Goal: Communication & Community: Answer question/provide support

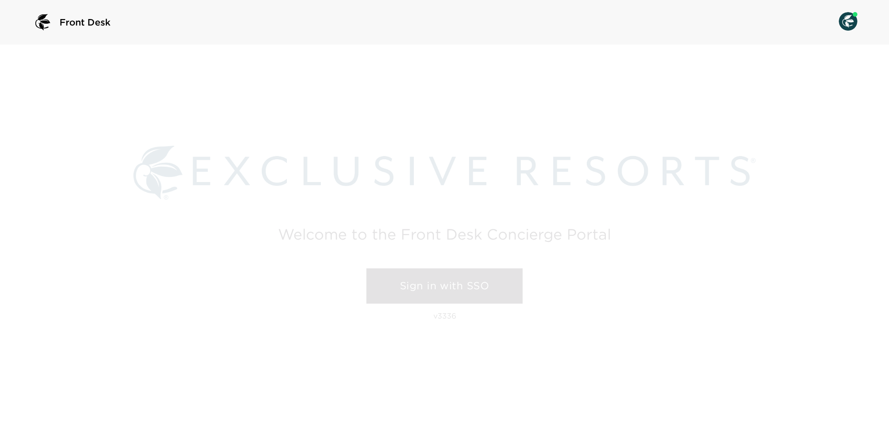
click at [432, 282] on link "Sign in with SSO" at bounding box center [444, 286] width 156 height 35
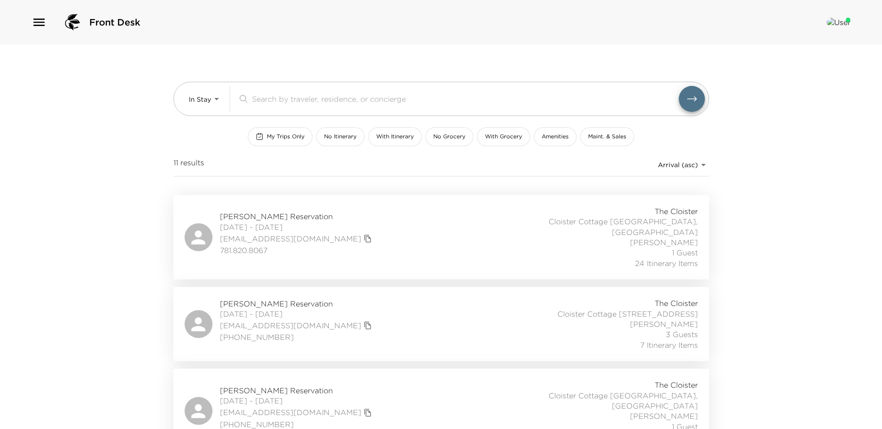
click at [35, 24] on icon "button" at bounding box center [39, 22] width 15 height 15
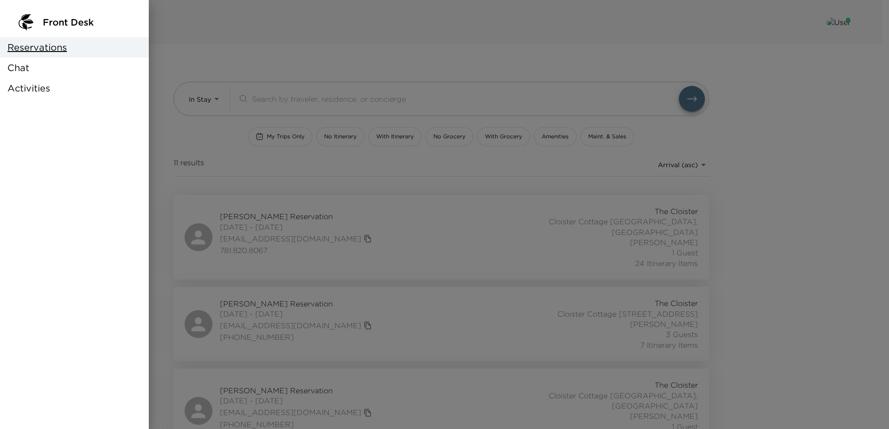
click at [11, 67] on span "Chat" at bounding box center [18, 67] width 22 height 13
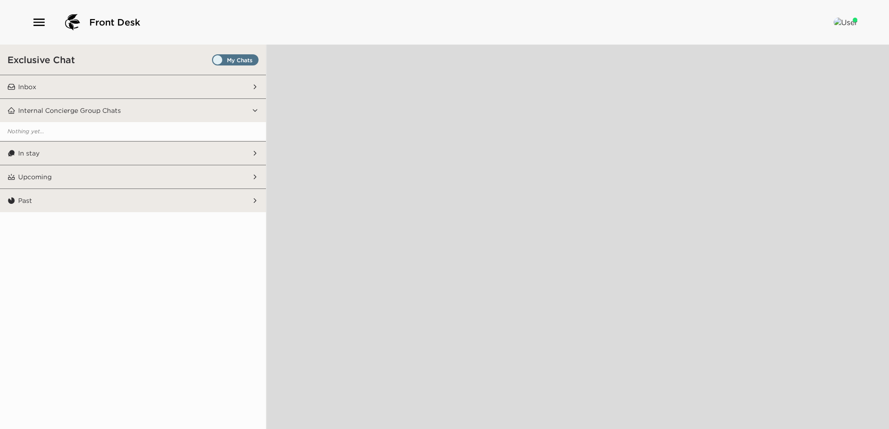
click at [240, 60] on span "Set all destinations" at bounding box center [235, 62] width 46 height 11
click at [214, 62] on input "Set all destinations" at bounding box center [214, 62] width 0 height 0
click at [70, 154] on button "In stay" at bounding box center [133, 153] width 236 height 23
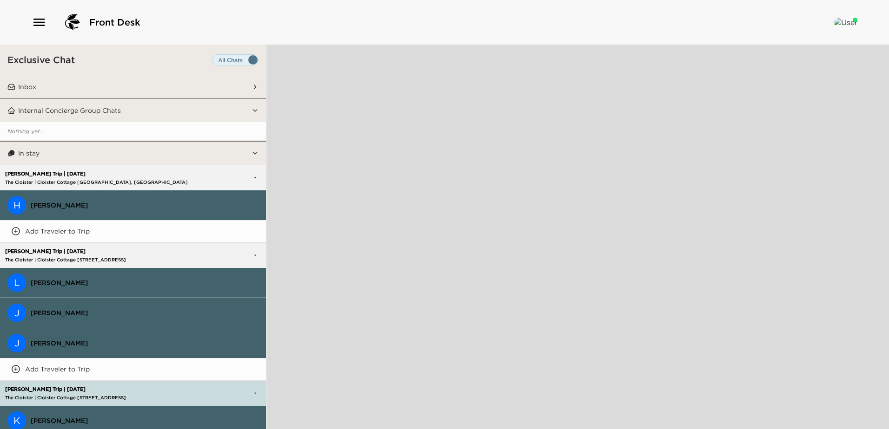
click at [38, 202] on span "[PERSON_NAME]" at bounding box center [145, 205] width 228 height 8
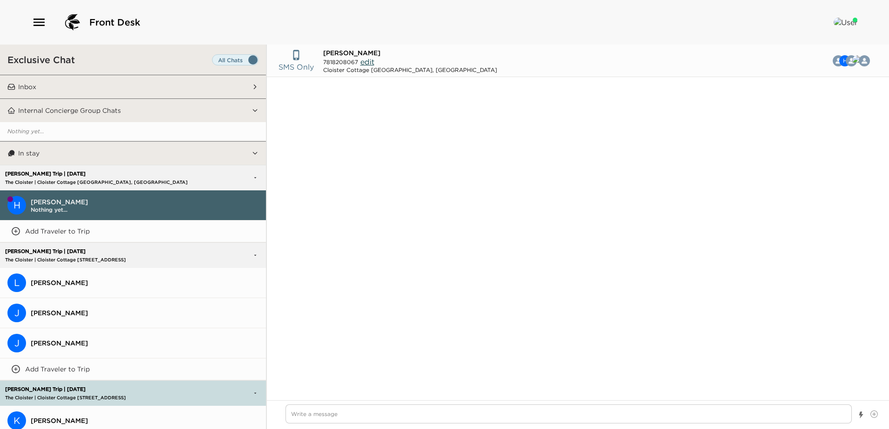
scroll to position [603, 0]
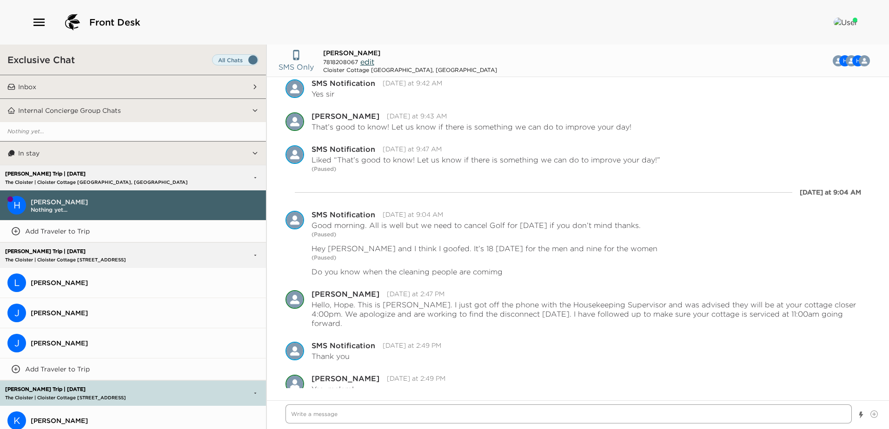
click at [299, 416] on textarea "Write a message" at bounding box center [568, 414] width 566 height 19
type textarea "x"
type textarea "G"
type textarea "x"
type textarea "Go"
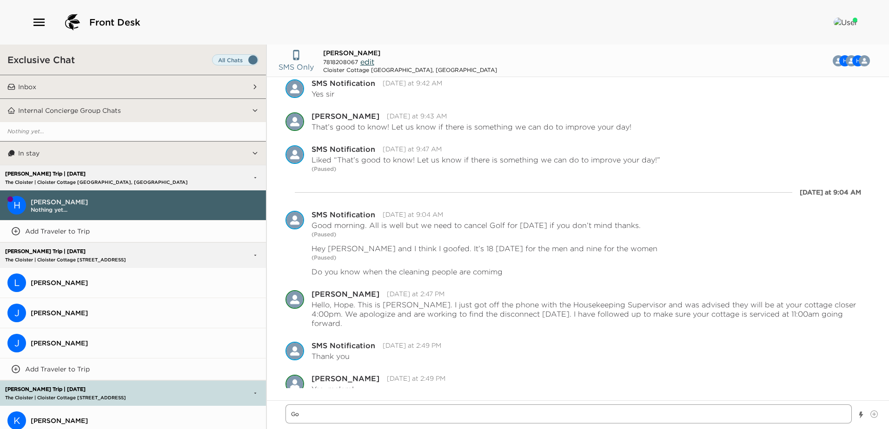
type textarea "x"
type textarea "Goo"
type textarea "x"
type textarea "Good"
type textarea "x"
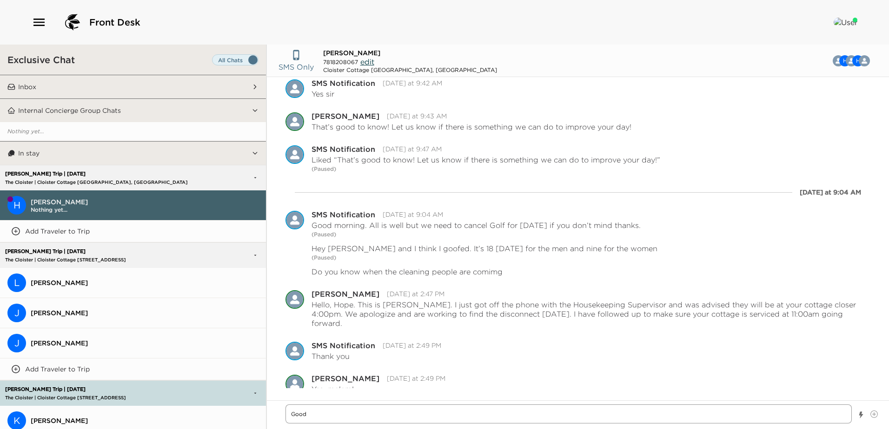
type textarea "Good"
type textarea "x"
type textarea "Good m"
type textarea "x"
type textarea "Good mo"
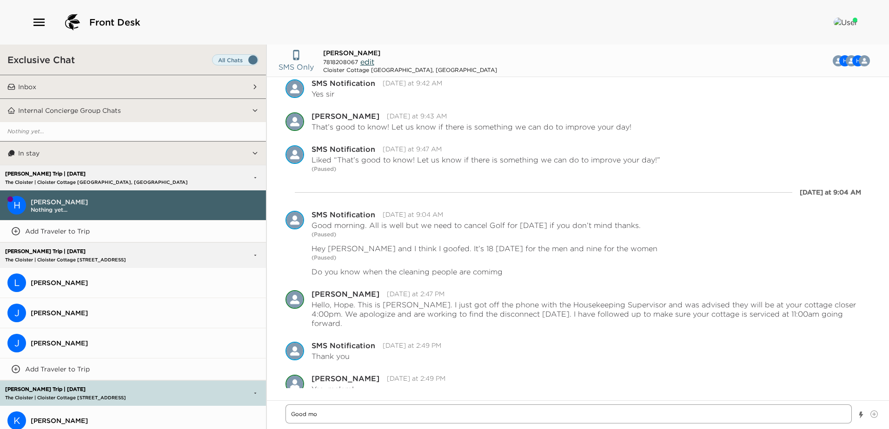
type textarea "x"
type textarea "Good mor"
type textarea "x"
type textarea "Good [PERSON_NAME]"
type textarea "x"
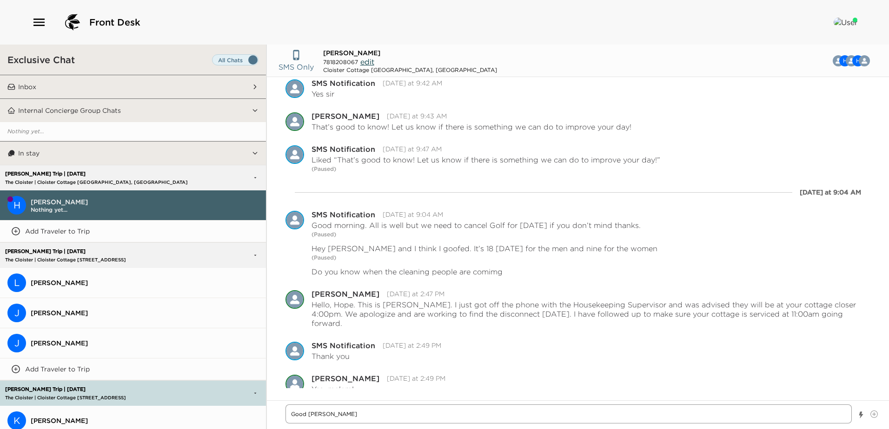
type textarea "Good mori"
type textarea "x"
type textarea "Good mor"
type textarea "x"
type textarea "Good morn"
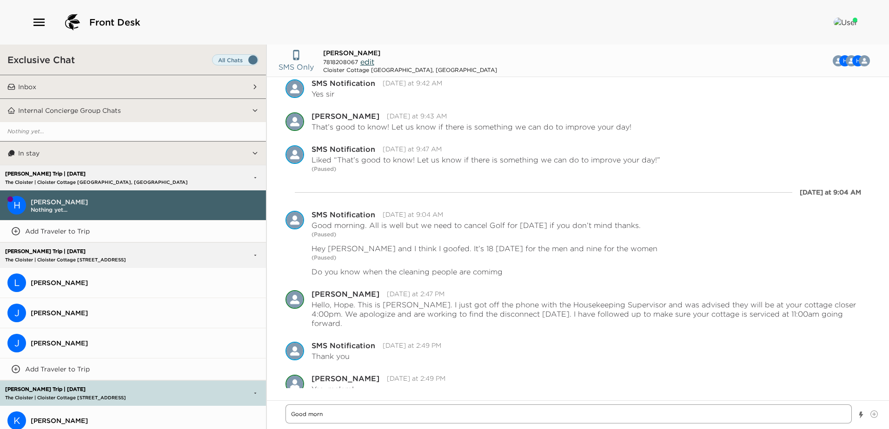
type textarea "x"
type textarea "Good morni"
type textarea "x"
type textarea "Good mornin"
type textarea "x"
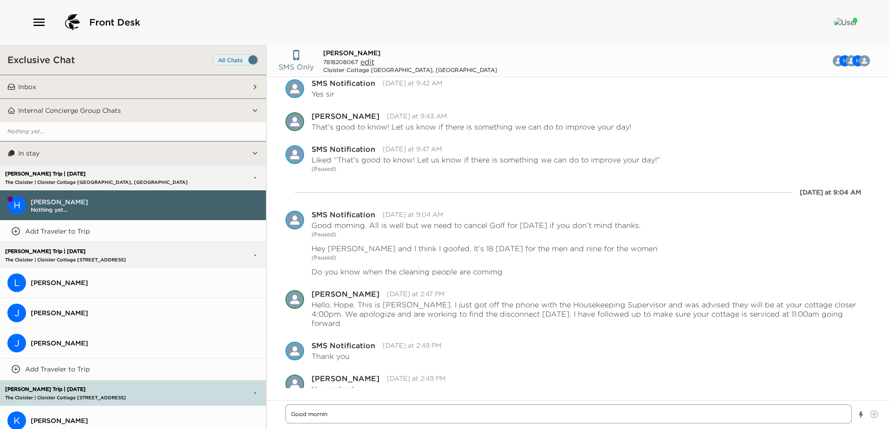
type textarea "Good morning"
type textarea "x"
type textarea "Good morning,"
type textarea "x"
type textarea "Good morning, H"
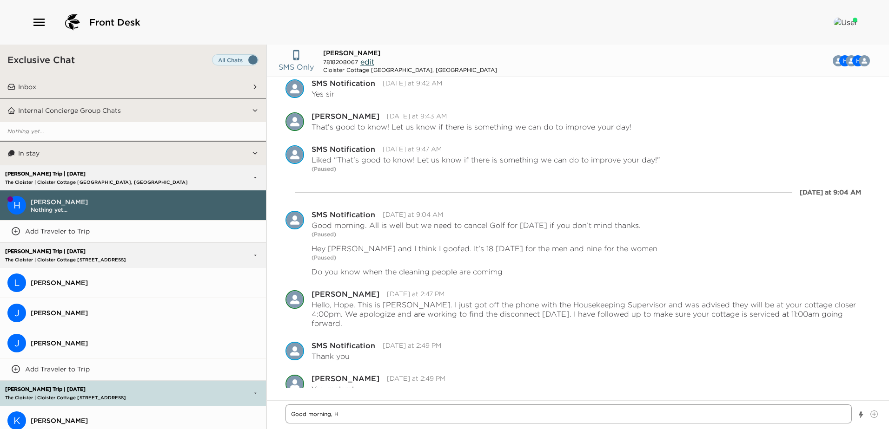
type textarea "x"
type textarea "Good morning, HO"
type textarea "x"
type textarea "Good morning, HOp"
type textarea "x"
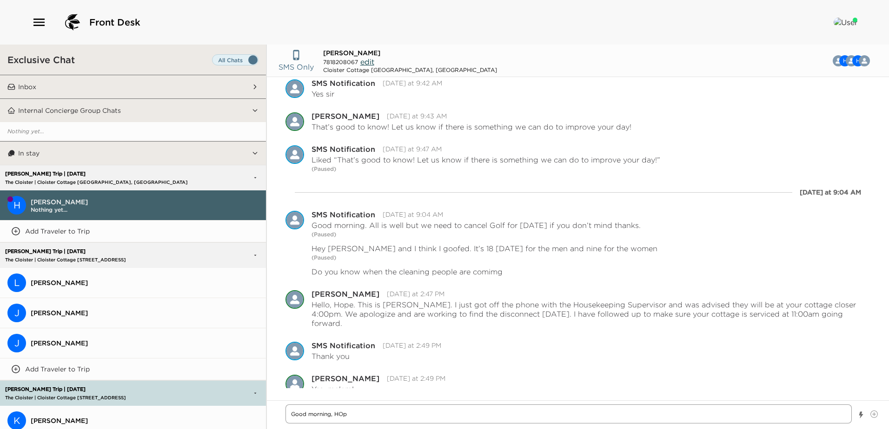
type textarea "Good morning, HOpe"
type textarea "x"
type textarea "Good morning, HOp"
type textarea "x"
type textarea "Good morning, HO"
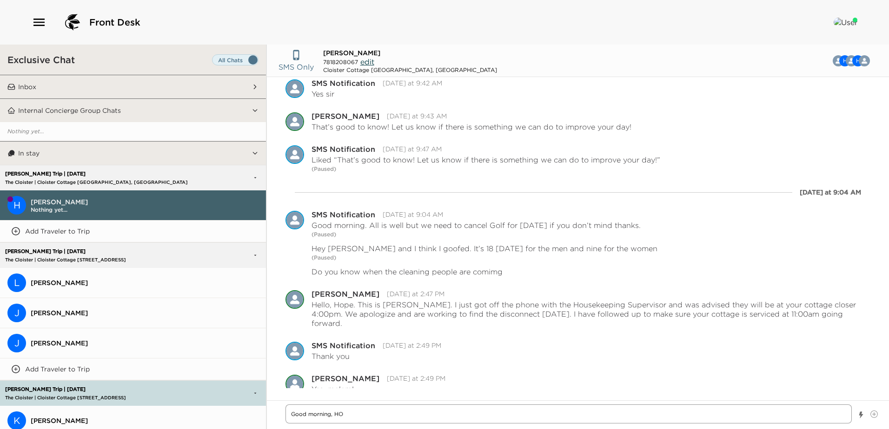
type textarea "x"
type textarea "Good morning, H"
type textarea "x"
type textarea "Good morning, Ho"
type textarea "x"
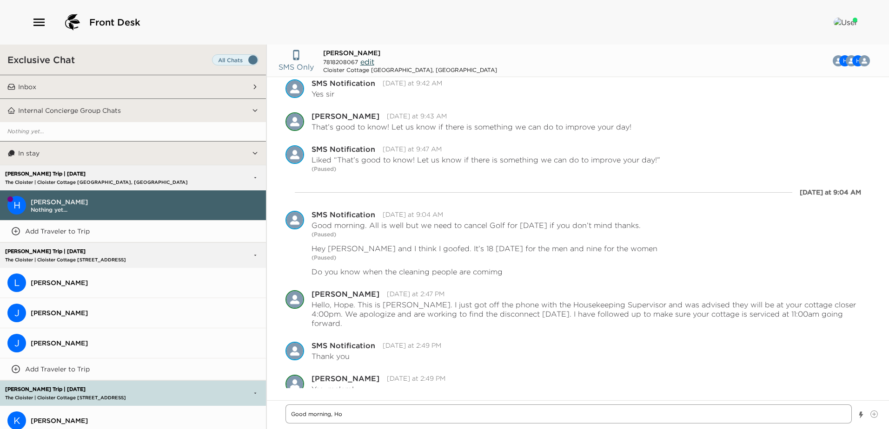
type textarea "Good morning, Hop"
type textarea "x"
type textarea "Good morning, Hope"
type textarea "x"
type textarea "Good morning, Hope~"
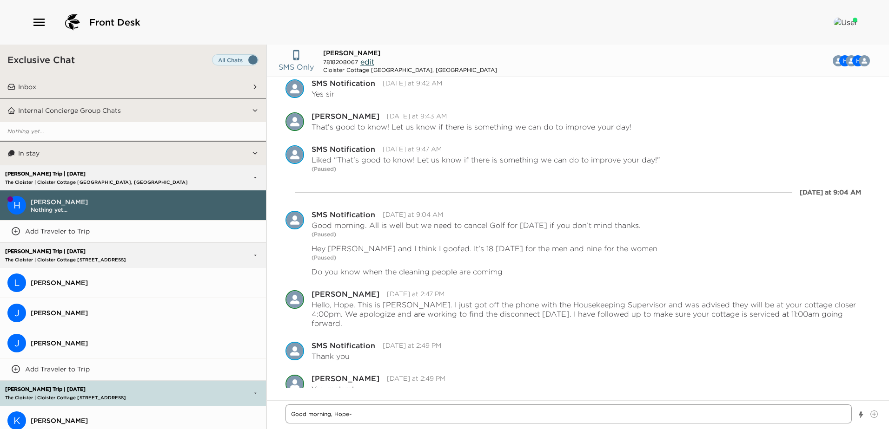
type textarea "x"
type textarea "Good morning, Hope~"
type textarea "x"
type textarea "Good morning, Hope~ T"
type textarea "x"
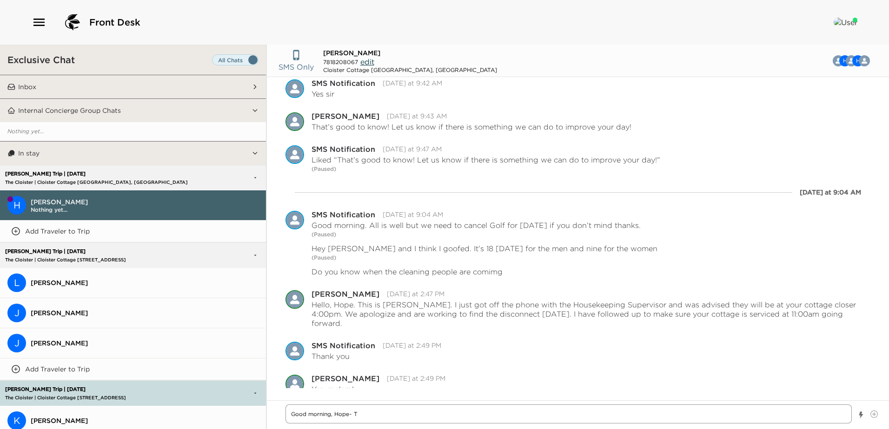
type textarea "Good morning, Hope~ To"
type textarea "x"
type textarea "Good morning, Hope~ Ton"
type textarea "x"
type textarea "Good morning, Hope~ [PERSON_NAME]"
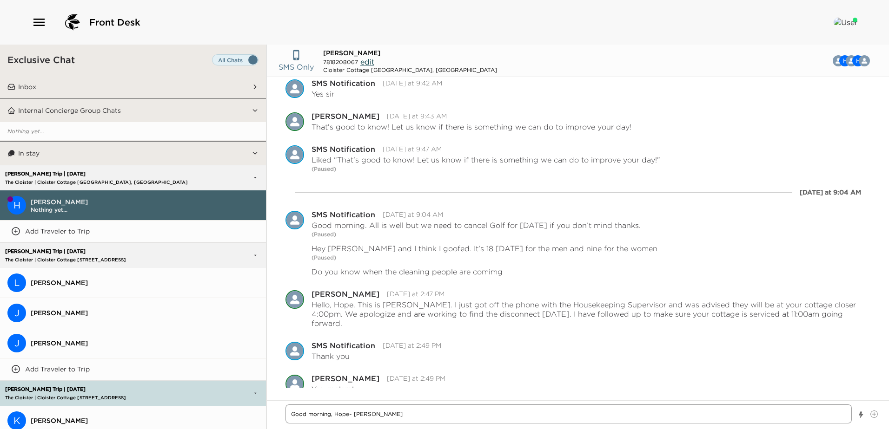
type textarea "x"
type textarea "Good morning, Hope~ [PERSON_NAME]"
type textarea "x"
type textarea "Good morning, Hope~ [PERSON_NAME]"
type textarea "x"
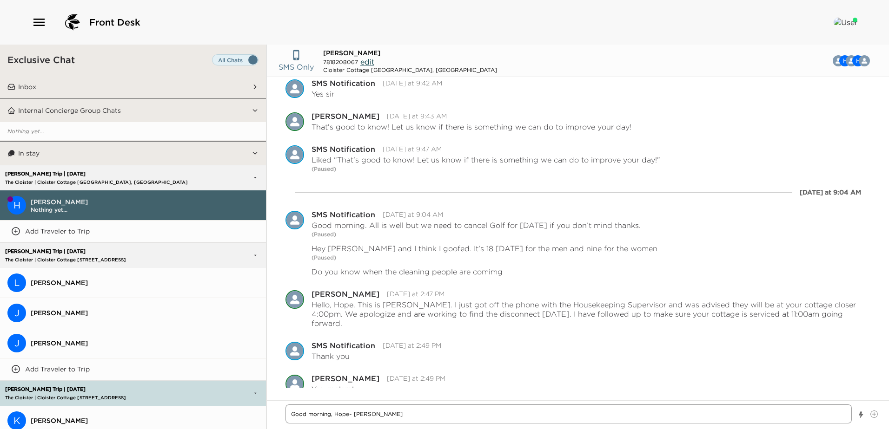
type textarea "Good morning, Hope~ [PERSON_NAME]"
type textarea "x"
type textarea "Good morning, Hope~ [PERSON_NAME] he"
type textarea "x"
type textarea "Good morning, Hope~ [PERSON_NAME] her"
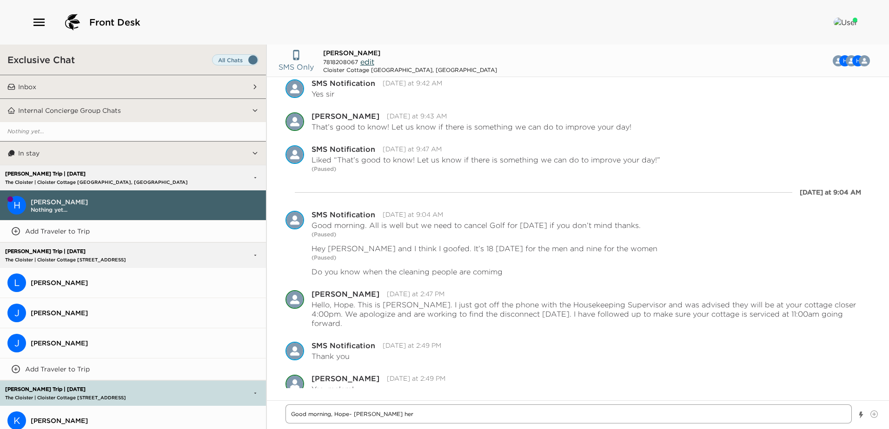
type textarea "x"
type textarea "Good morning, Hope~ [PERSON_NAME] here"
type textarea "x"
type textarea "Good morning, Hope~ [PERSON_NAME] here"
type textarea "x"
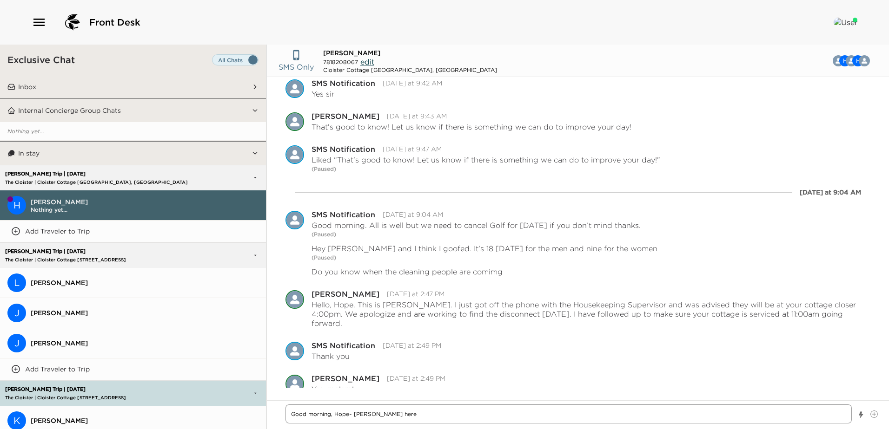
type textarea "Good morning, Hope~ [PERSON_NAME] here i"
type textarea "x"
type textarea "Good morning, Hope~ [PERSON_NAME] here"
type textarea "x"
type textarea "Good morning, Hope~ [PERSON_NAME] here a"
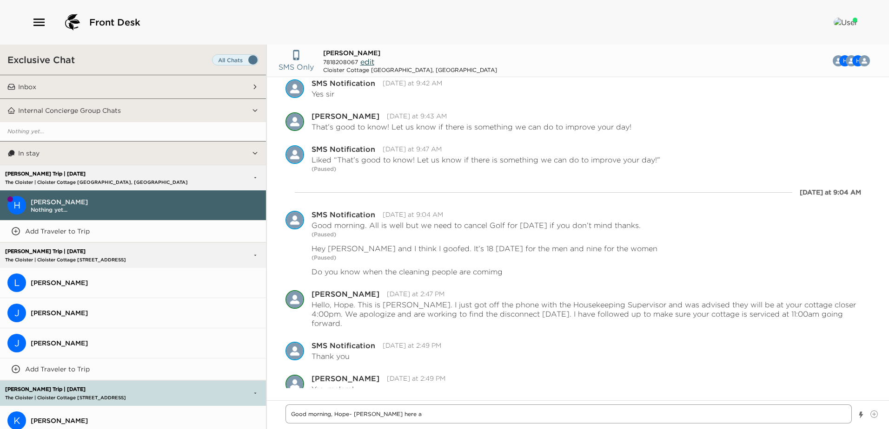
type textarea "x"
type textarea "Good morning, Hope~ [PERSON_NAME] here an"
type textarea "x"
type textarea "Good morning, Hope~ [PERSON_NAME] here and"
type textarea "x"
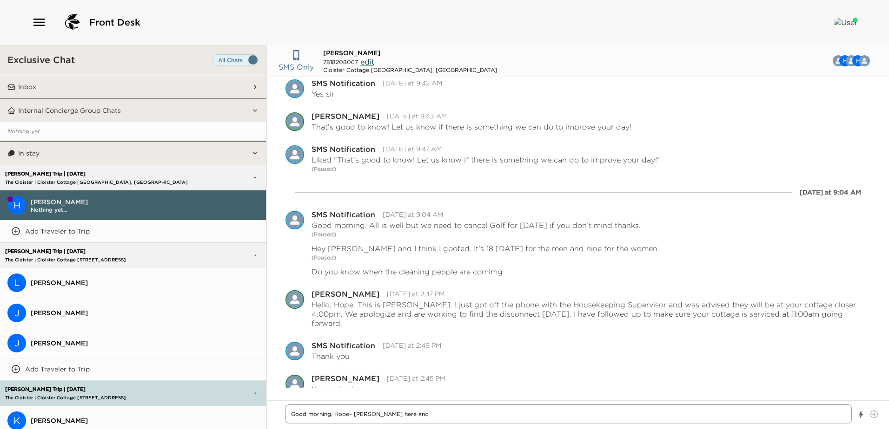
type textarea "Good morning, Hope~ [PERSON_NAME] here and"
type textarea "x"
type textarea "Good morning, Hope~ [PERSON_NAME] here and j"
type textarea "x"
type textarea "Good morning, Hope~ [PERSON_NAME] here and ju"
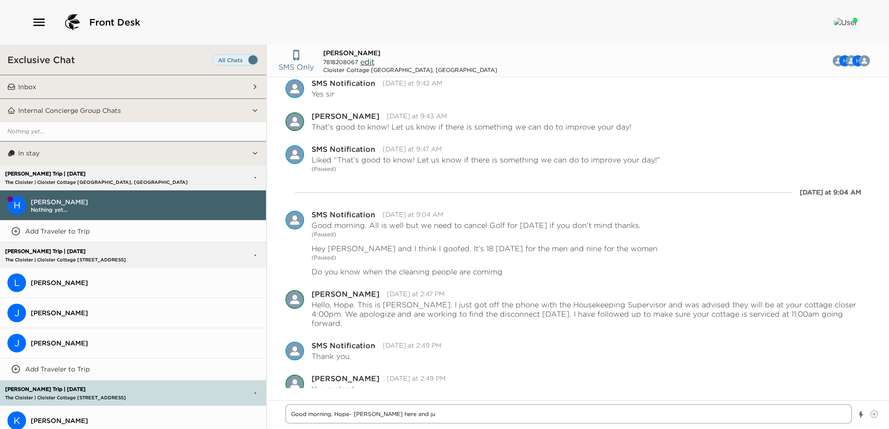
type textarea "x"
type textarea "Good morning, Hope~ [PERSON_NAME] here and jus"
type textarea "x"
type textarea "Good morning, Hope~ [PERSON_NAME] here and just"
type textarea "x"
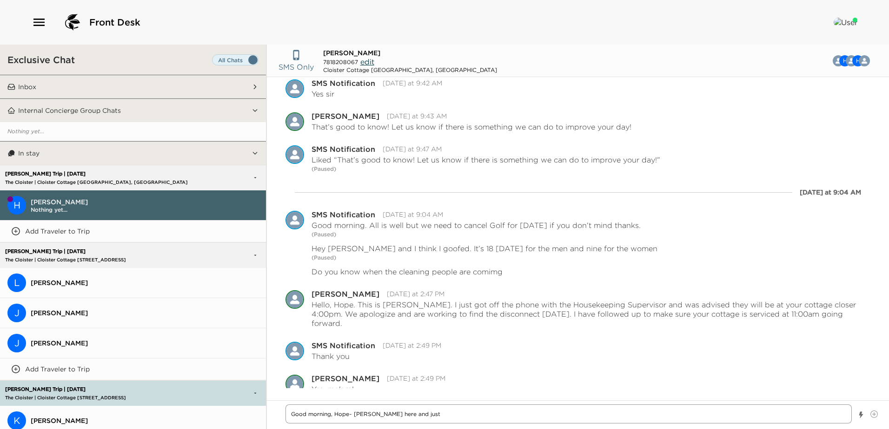
type textarea "Good morning, Hope~ [PERSON_NAME] here and just"
type textarea "x"
type textarea "Good morning, Hope~ [PERSON_NAME] here and just w"
type textarea "x"
type textarea "Good morning, Hope~ [PERSON_NAME] here and just wa"
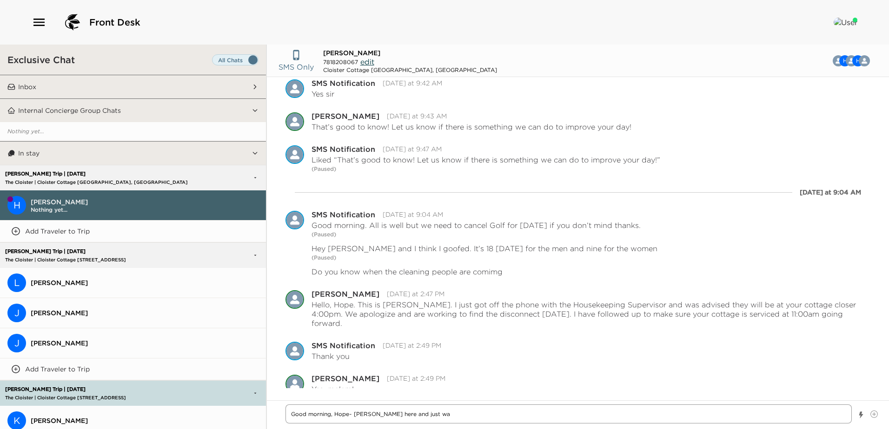
type textarea "x"
type textarea "Good morning, Hope~ [PERSON_NAME] here and just wan"
type textarea "x"
type textarea "Good morning, Hope~ [PERSON_NAME] here and just want"
type textarea "x"
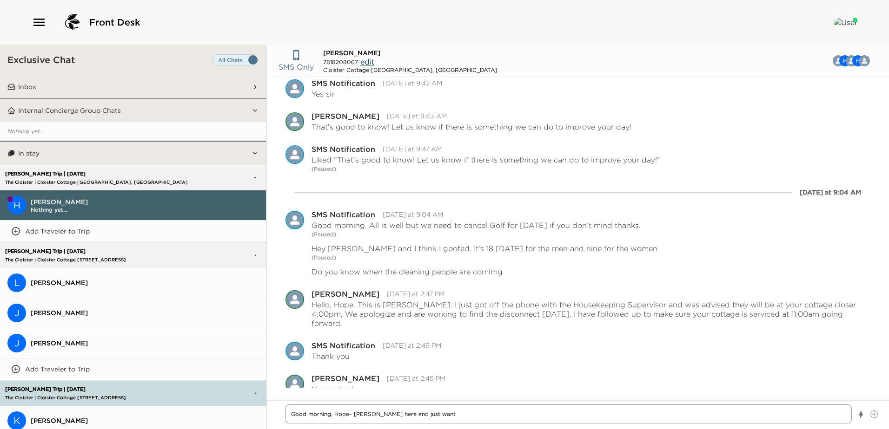
type textarea "Good morning, Hope~ [PERSON_NAME] here and just wante"
type textarea "x"
type textarea "Good morning, Hope~ [PERSON_NAME] here and just wanted"
type textarea "x"
type textarea "Good morning, Hope~ [PERSON_NAME] here and just wanted"
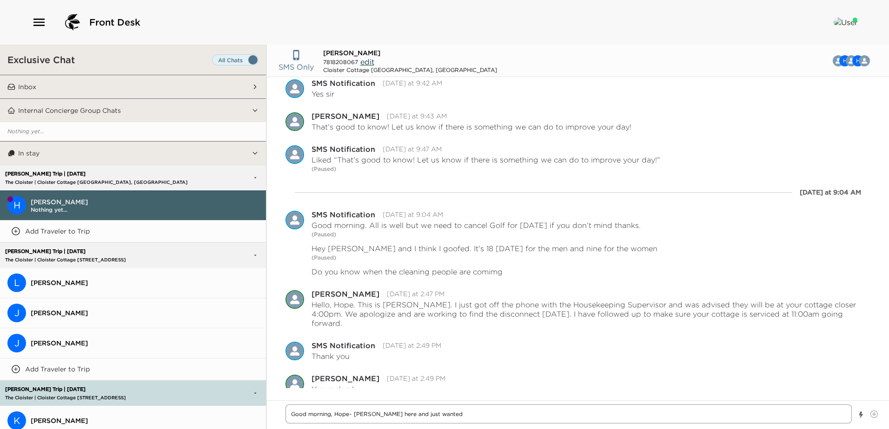
type textarea "x"
type textarea "Good morning, Hope~ [PERSON_NAME] here and just wanted t"
type textarea "x"
type textarea "Good morning, Hope~ [PERSON_NAME] here and just wanted to"
type textarea "x"
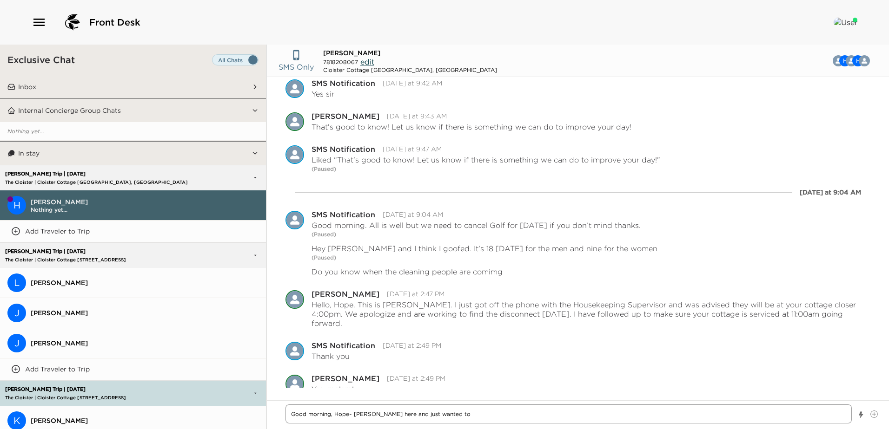
type textarea "Good morning, Hope~ [PERSON_NAME] here and just wanted to"
type textarea "x"
type textarea "Good morning, Hope~ [PERSON_NAME] here and just wanted to c"
type textarea "x"
type textarea "Good morning, Hope~ [PERSON_NAME] here and just wanted to ch"
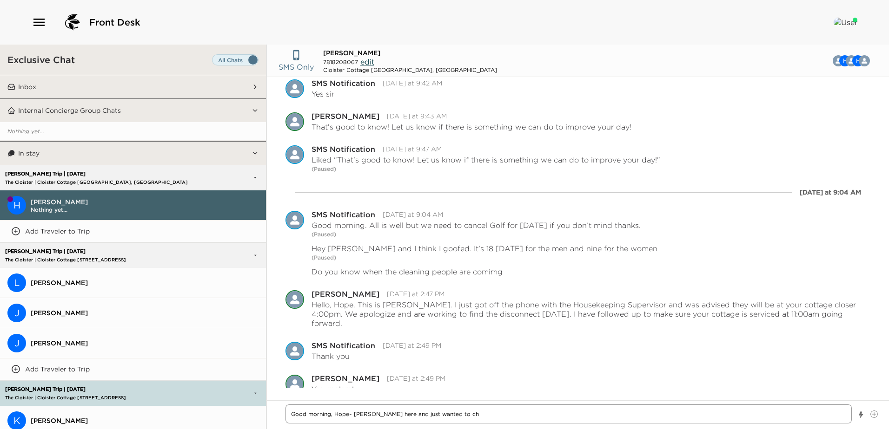
type textarea "x"
type textarea "Good morning, Hope~ [PERSON_NAME] here and just wanted to che"
type textarea "x"
type textarea "Good morning, Hope~ [PERSON_NAME] here and just wanted to chec"
type textarea "x"
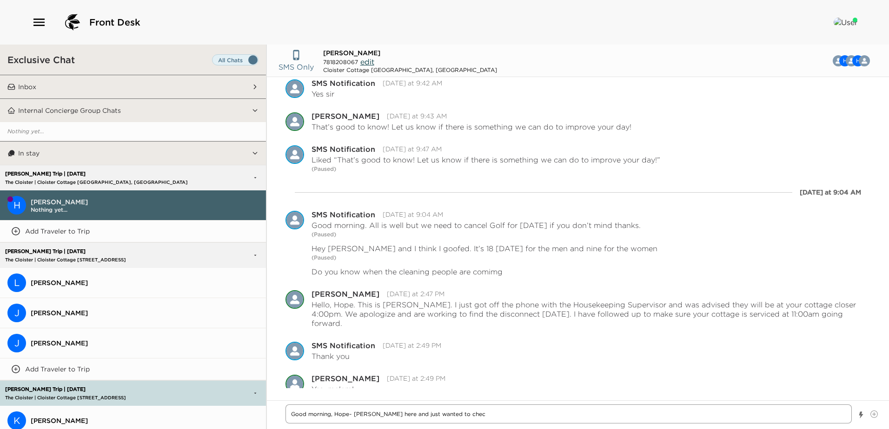
type textarea "Good morning, Hope~ [PERSON_NAME] here and just wanted to check"
type textarea "x"
type textarea "Good morning, Hope~ [PERSON_NAME] here and just wanted to check"
type textarea "x"
type textarea "Good morning, Hope~ [PERSON_NAME] here and just wanted to check i"
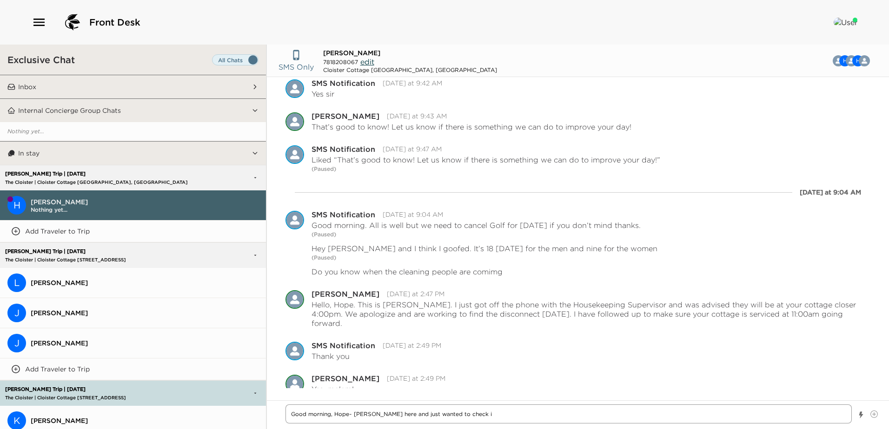
type textarea "x"
type textarea "Good morning, Hope~ [PERSON_NAME] here and just wanted to check in"
type textarea "x"
type textarea "Good morning, Hope~ [PERSON_NAME] here and just wanted to check in"
type textarea "x"
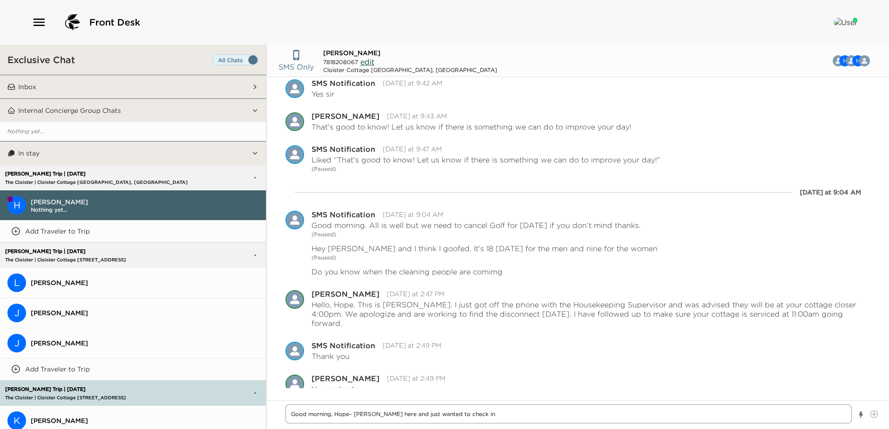
type textarea "Good morning, Hope~ [PERSON_NAME] here and just wanted to check in w"
type textarea "x"
type textarea "Good morning, Hope~ [PERSON_NAME] here and just wanted to check in [GEOGRAPHIC_…"
type textarea "x"
type textarea "Good morning, Hope~ [PERSON_NAME] here and just wanted to check in wit"
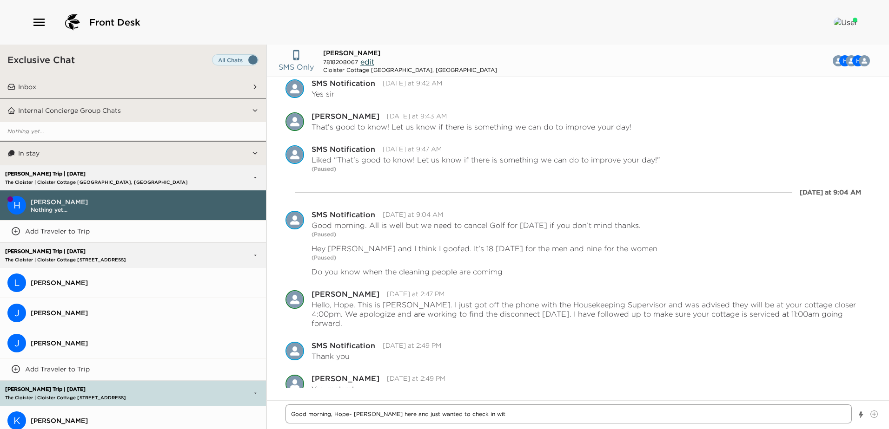
type textarea "x"
type textarea "Good morning, Hope~ [PERSON_NAME] here and just wanted to check in with"
type textarea "x"
type textarea "Good morning, Hope~ [PERSON_NAME] here and just wanted to check in with"
type textarea "x"
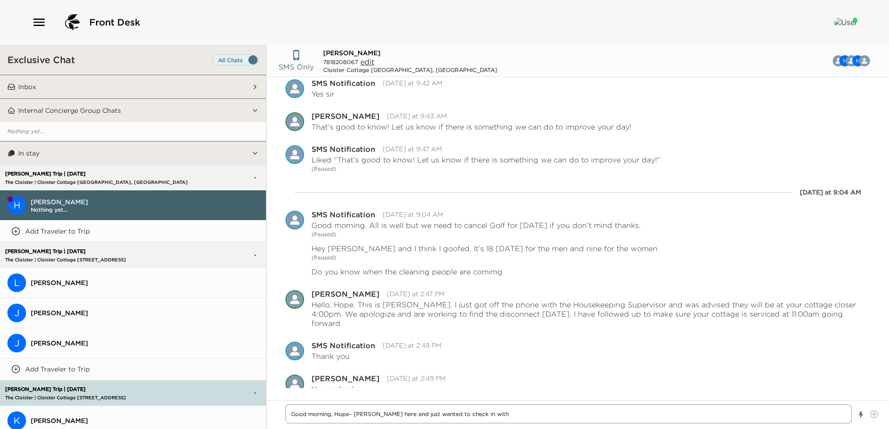
type textarea "Good morning, Hope~ [PERSON_NAME] here and just wanted to check in with y"
type textarea "x"
type textarea "Good morning, Hope~ [PERSON_NAME] here and just wanted to check in with yo"
type textarea "x"
type textarea "Good morning, Hope~ [PERSON_NAME] here and just wanted to check in with you"
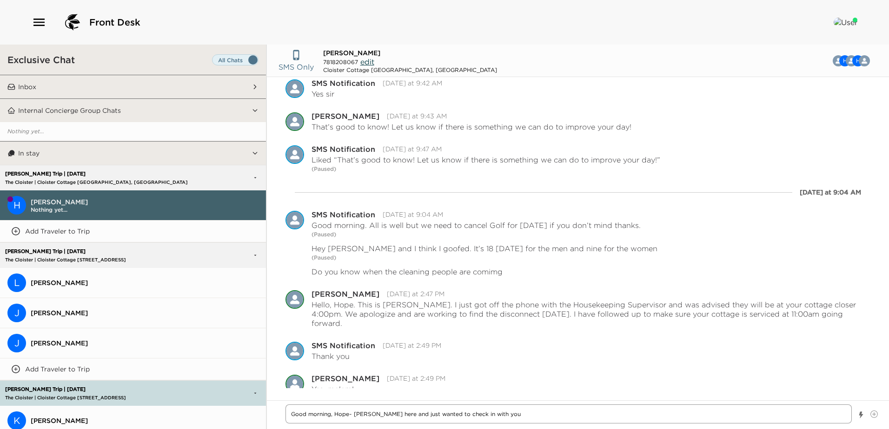
type textarea "x"
type textarea "Good morning, Hope~ [PERSON_NAME] here and just wanted to check in with you"
type textarea "x"
type textarea "Good morning, [PERSON_NAME]~ [PERSON_NAME] here and just wanted to check in wit…"
type textarea "x"
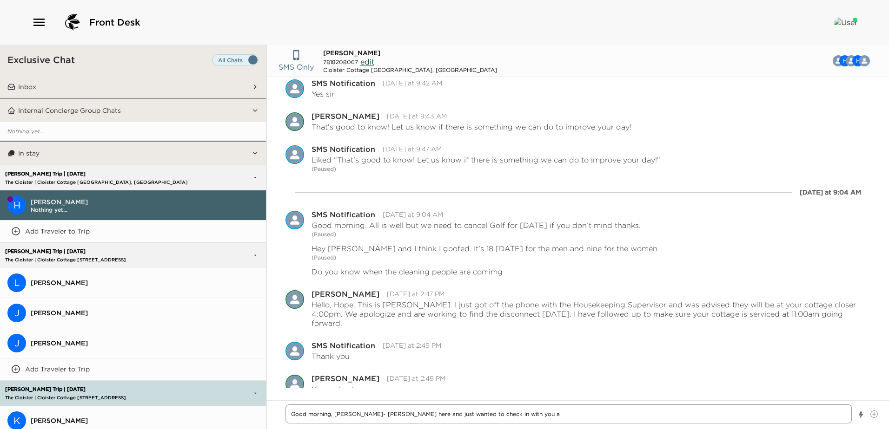
type textarea "Good morning, Hope~ [PERSON_NAME] here and just wanted to check in with you as"
type textarea "x"
type textarea "Good morning, Hope~ [PERSON_NAME] here and just wanted to check in with you as"
type textarea "x"
type textarea "Good morning, [PERSON_NAME]~ [PERSON_NAME] here and just wanted to check in wit…"
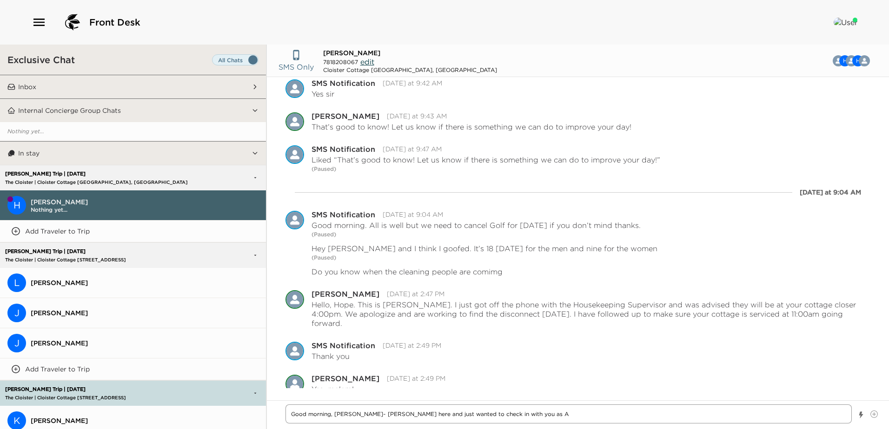
type textarea "x"
type textarea "Good morning, Hope~ [PERSON_NAME] here and just wanted to check in with you as …"
type textarea "x"
type textarea "Good morning, Hope~ [PERSON_NAME] here and just wanted to check in with you as …"
type textarea "x"
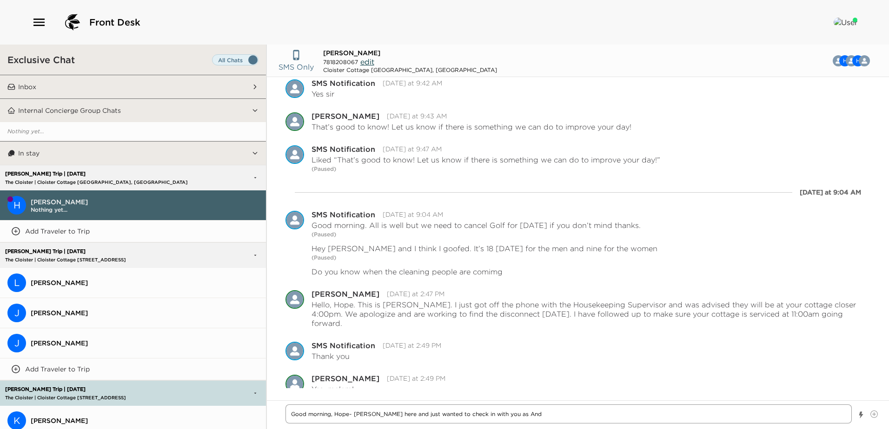
type textarea "Good morning, Hope~ [PERSON_NAME] here and just wanted to check in with you as …"
type textarea "x"
type textarea "Good morning, Hope~ [PERSON_NAME] here and just wanted to check in with you as …"
type textarea "x"
type textarea "Good morning, Hope~ [PERSON_NAME] here and just wanted to check in with you as …"
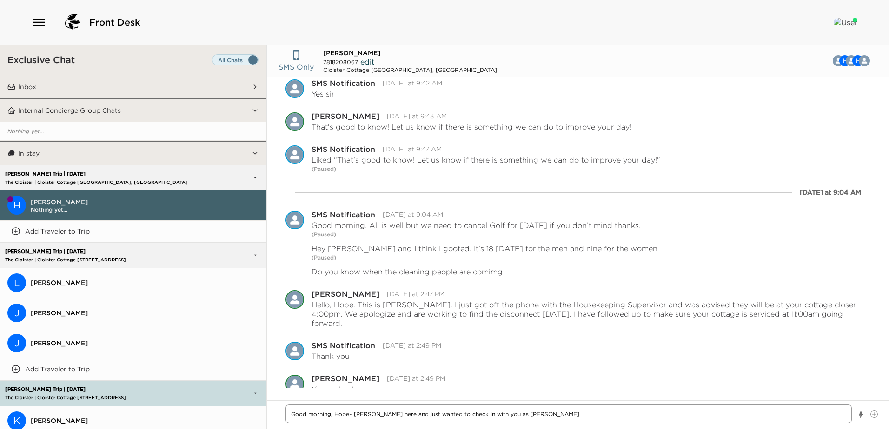
type textarea "x"
type textarea "Good morning, [PERSON_NAME]~ [PERSON_NAME] here and just wanted to check in wit…"
type textarea "x"
type textarea "Good morning, [PERSON_NAME]~ [PERSON_NAME] here and just wanted to check in wit…"
type textarea "x"
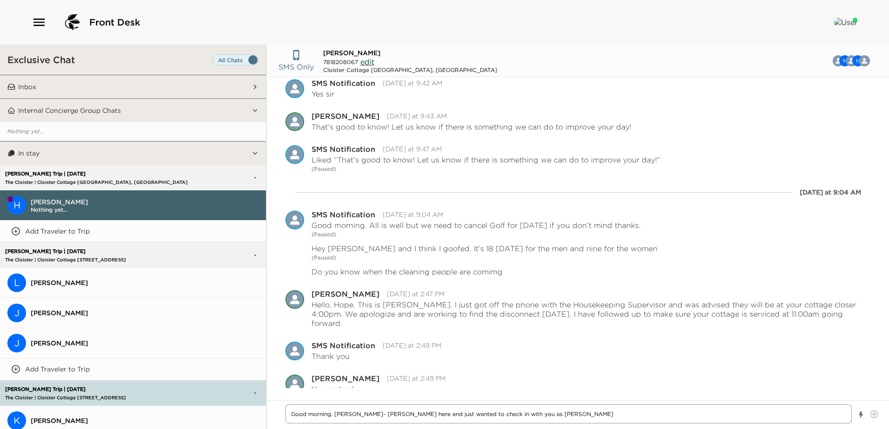
type textarea "Good morning, [PERSON_NAME]~ [PERSON_NAME] here and just wanted to check in wit…"
type textarea "x"
type textarea "Good morning, [PERSON_NAME]~ [PERSON_NAME] here and just wanted to check in wit…"
type textarea "x"
type textarea "Good morning, [PERSON_NAME]~ [PERSON_NAME] here and just wanted to check in wit…"
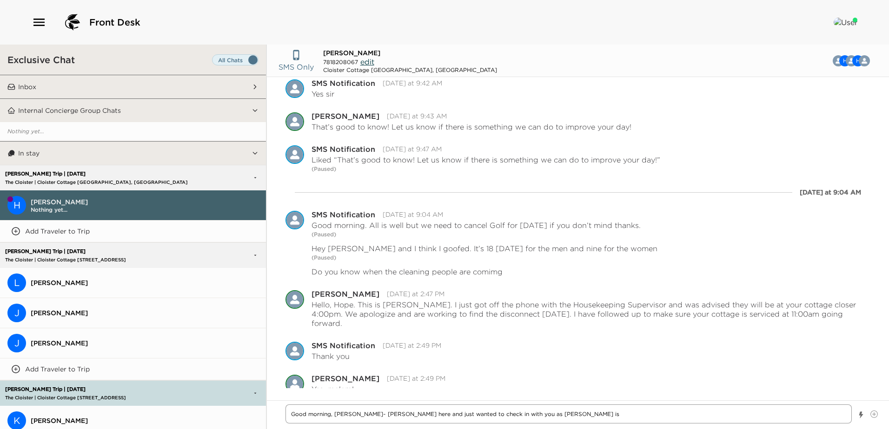
type textarea "x"
type textarea "Good morning, [PERSON_NAME]~ [PERSON_NAME] here and just wanted to check in wit…"
type textarea "x"
type textarea "Good morning, Hope~ [PERSON_NAME] here and just wanted to check in with you as …"
type textarea "x"
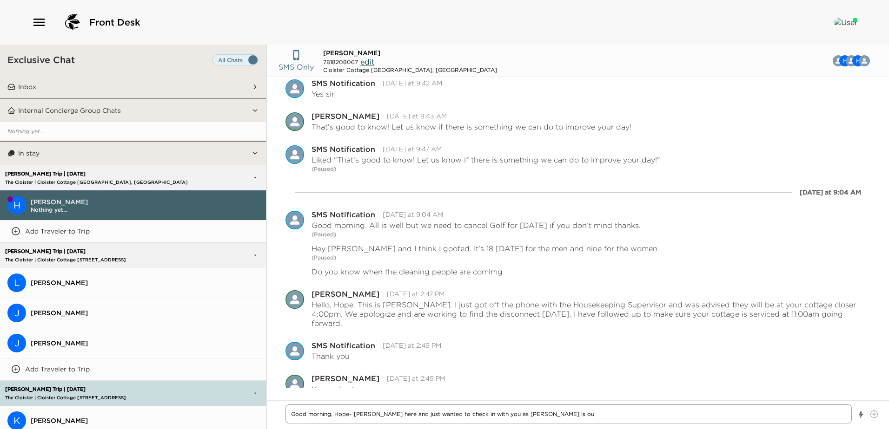
type textarea "Good morning, [PERSON_NAME]~ [PERSON_NAME] here and just wanted to check in wit…"
type textarea "x"
type textarea "Good morning, [PERSON_NAME]~ [PERSON_NAME] here and just wanted to check in wit…"
type textarea "x"
type textarea "Good morning, [PERSON_NAME]~ [PERSON_NAME] here and just wanted to check in wit…"
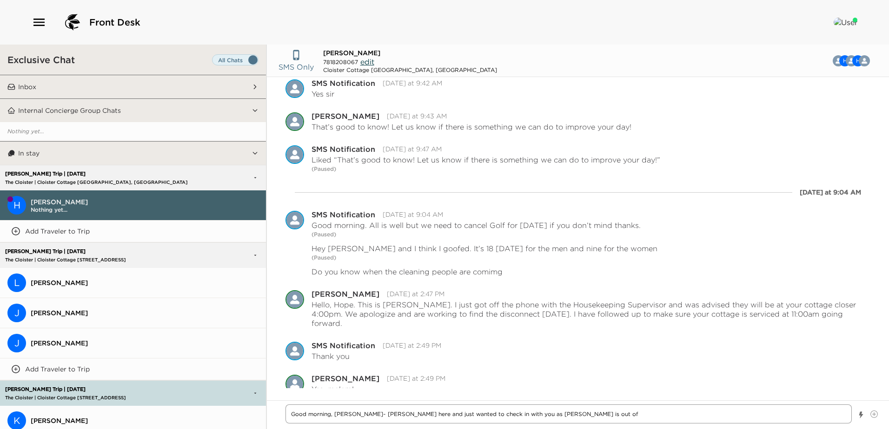
type textarea "x"
type textarea "Good morning, [PERSON_NAME]~ [PERSON_NAME] here and just wanted to check in wit…"
type textarea "x"
type textarea "Good morning, [PERSON_NAME]~ [PERSON_NAME] here and just wanted to check in wit…"
type textarea "x"
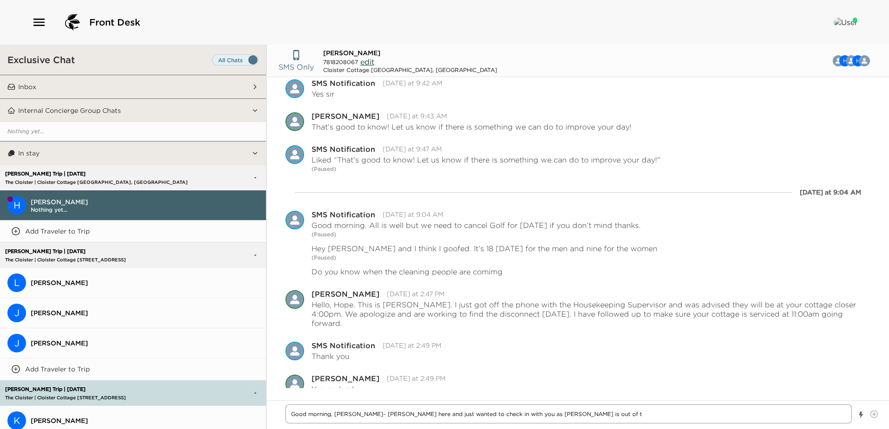
type textarea "Good morning, [PERSON_NAME]~ [PERSON_NAME] here and just wanted to check in wit…"
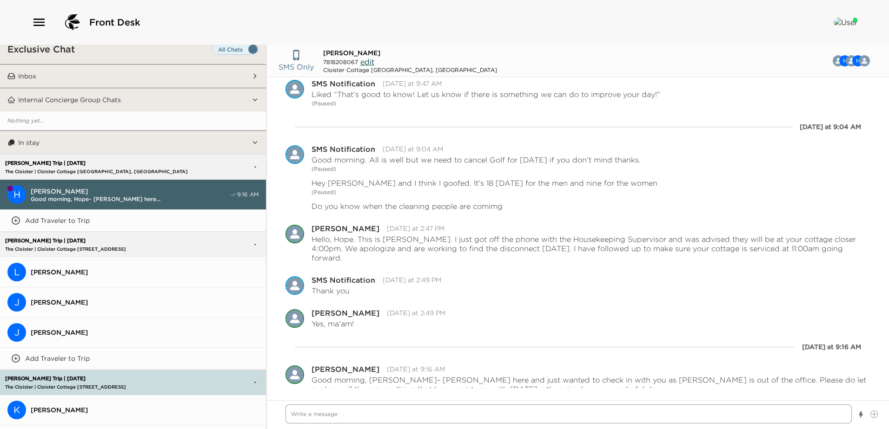
scroll to position [0, 0]
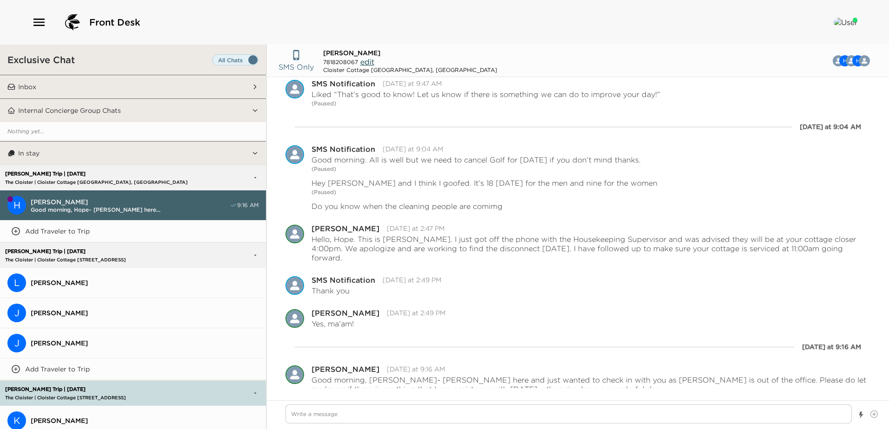
click at [140, 176] on p "[PERSON_NAME] Trip | [DATE]" at bounding box center [103, 174] width 201 height 6
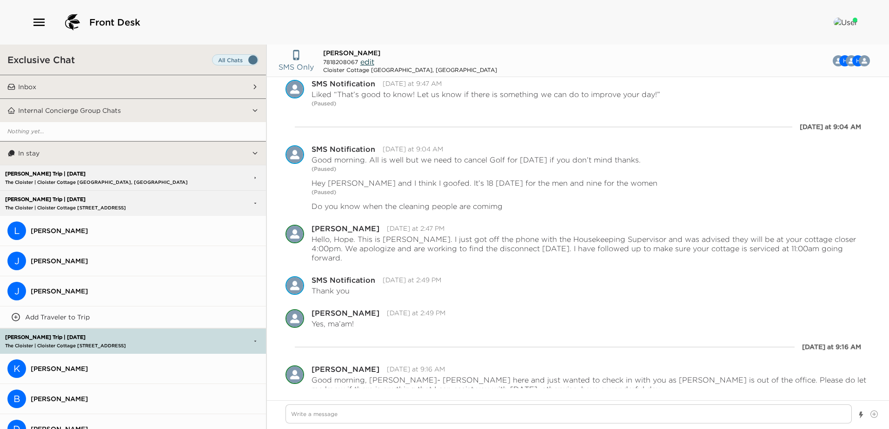
click at [143, 202] on p "[PERSON_NAME] Trip | [DATE]" at bounding box center [103, 200] width 201 height 6
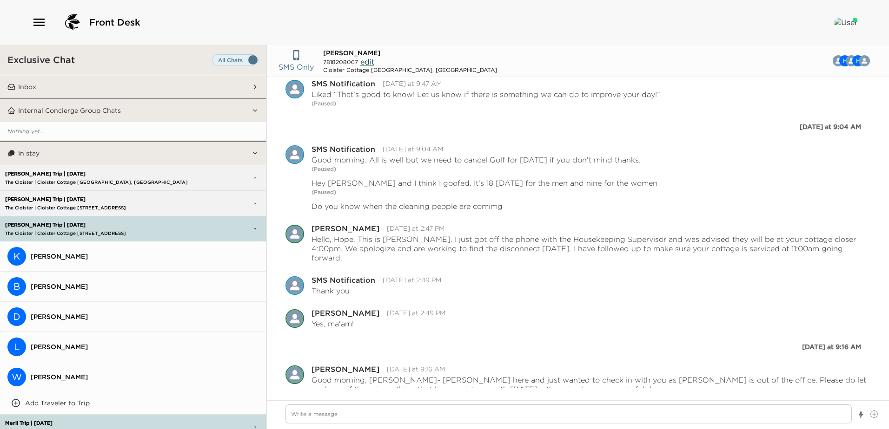
click at [131, 226] on p "[PERSON_NAME] Trip | [DATE]" at bounding box center [103, 225] width 201 height 6
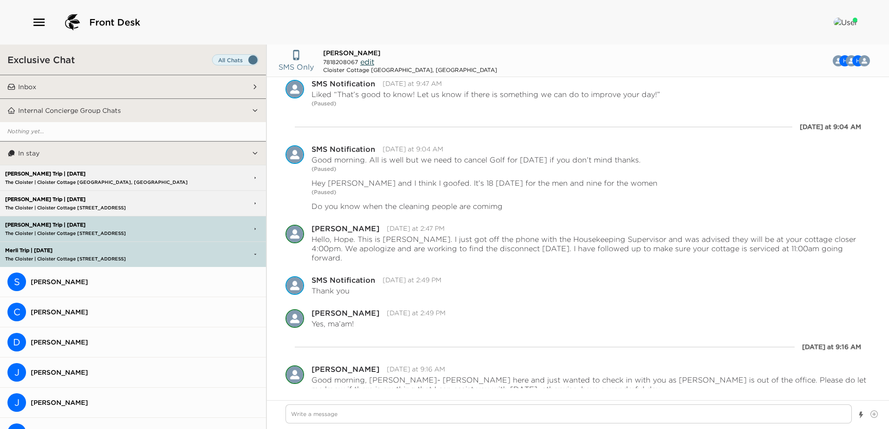
click at [127, 260] on p "The Cloister | Cloister Cottage [STREET_ADDRESS]" at bounding box center [103, 259] width 201 height 6
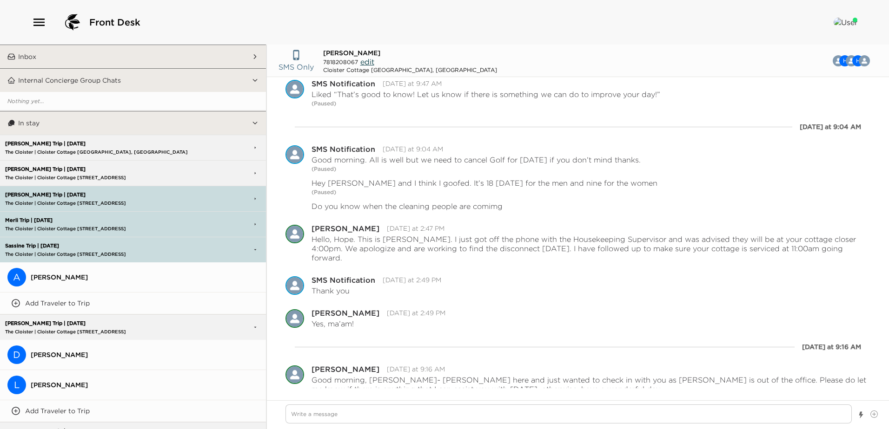
scroll to position [46, 0]
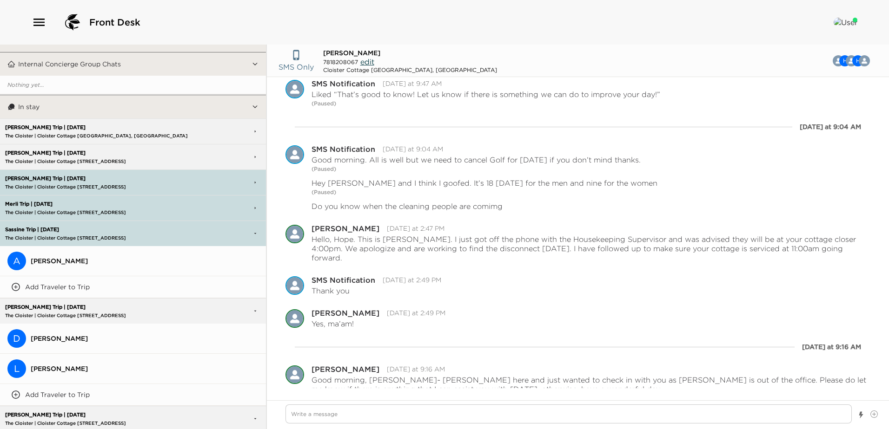
click at [125, 230] on p "Sassine Trip | [DATE]" at bounding box center [103, 230] width 201 height 6
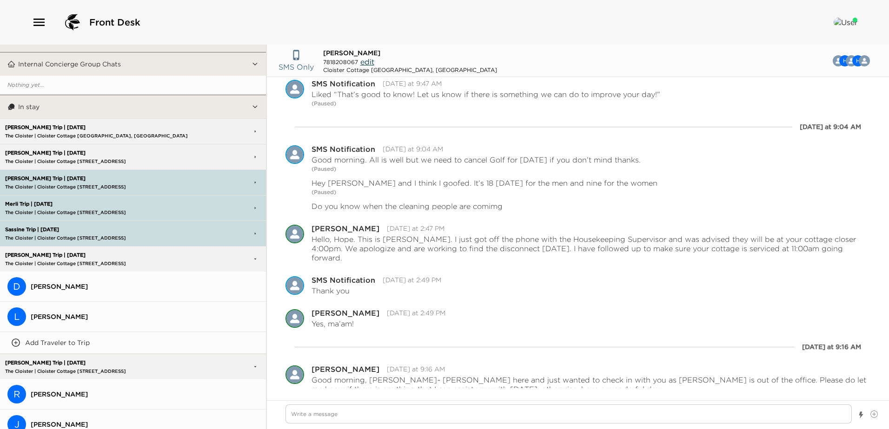
click at [123, 264] on p "The Cloister | Cloister Cottage [STREET_ADDRESS]" at bounding box center [103, 264] width 201 height 6
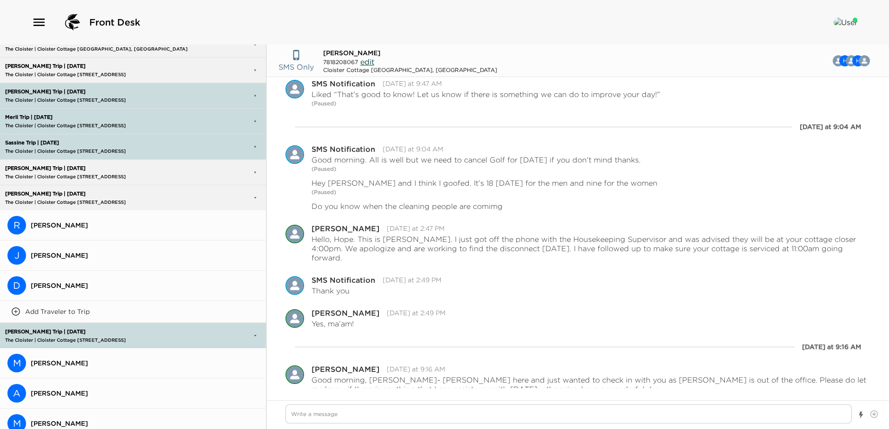
scroll to position [139, 0]
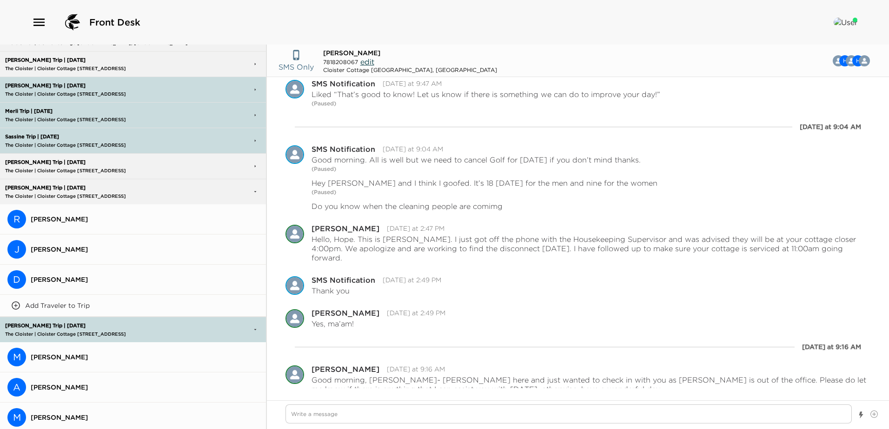
click at [52, 219] on span "[PERSON_NAME]" at bounding box center [145, 219] width 228 height 8
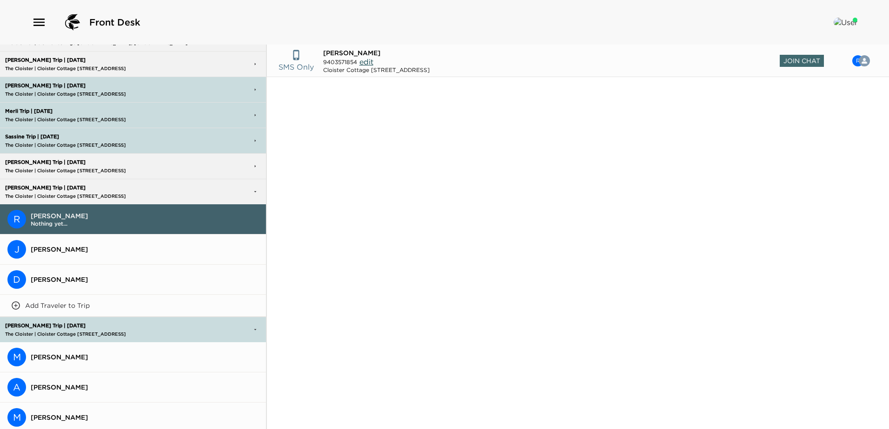
scroll to position [723, 0]
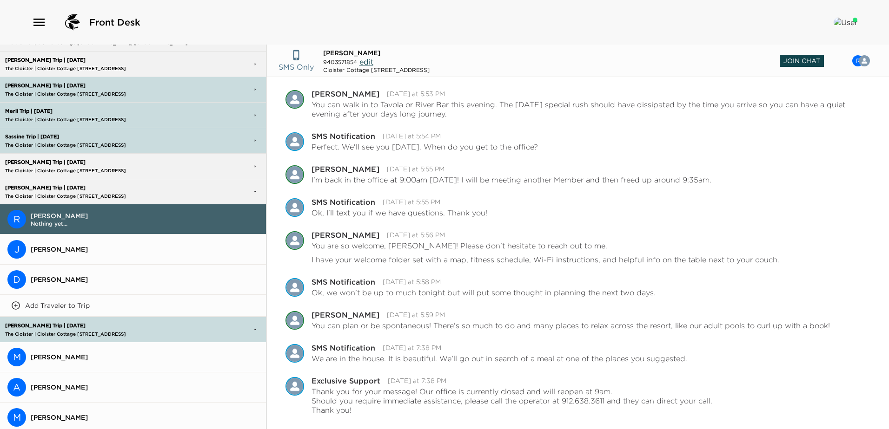
click at [801, 60] on span "Join Chat" at bounding box center [801, 61] width 44 height 12
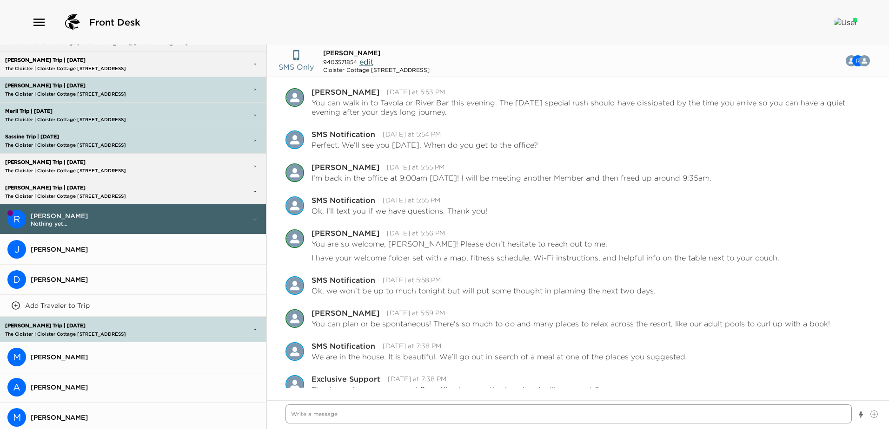
click at [298, 416] on textarea "Write a message" at bounding box center [568, 414] width 566 height 19
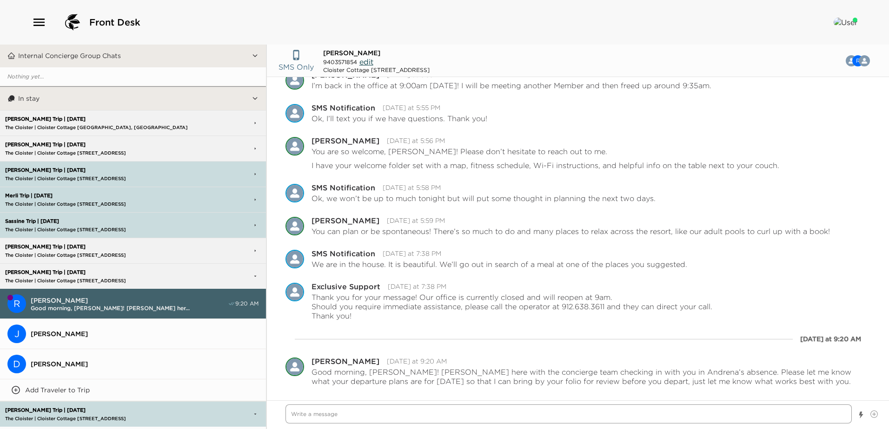
scroll to position [34, 0]
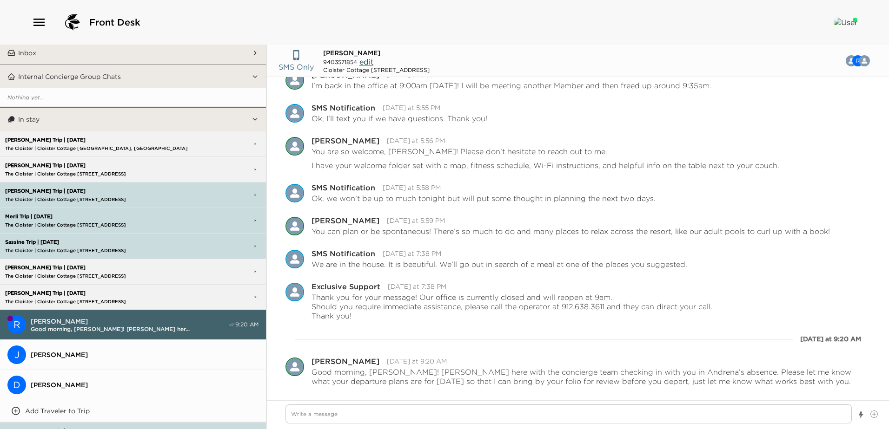
click at [142, 139] on p "[PERSON_NAME] Trip | [DATE]" at bounding box center [103, 140] width 201 height 6
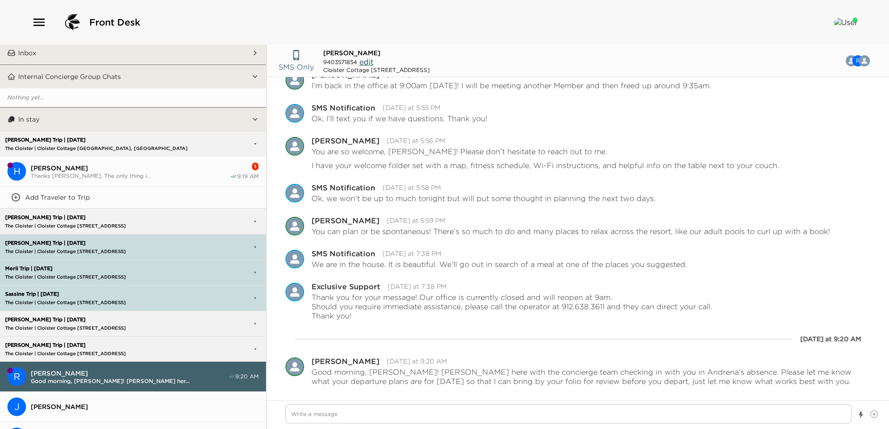
click at [129, 176] on span "Thanks [PERSON_NAME]. The only thing i..." at bounding box center [130, 175] width 199 height 7
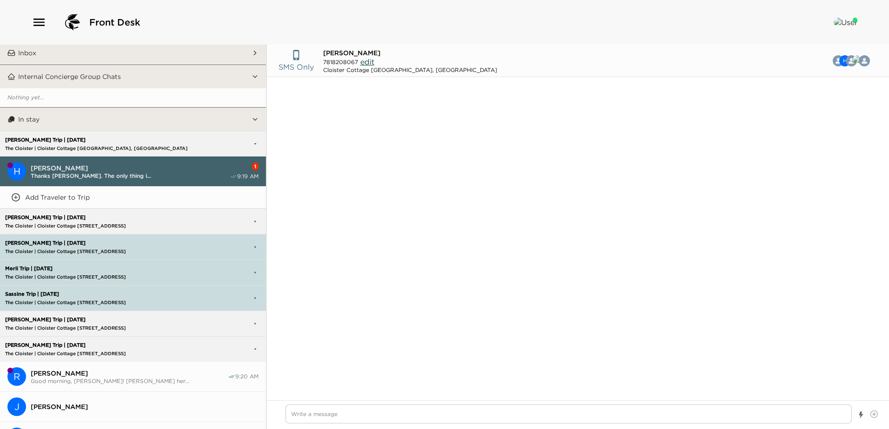
scroll to position [702, 0]
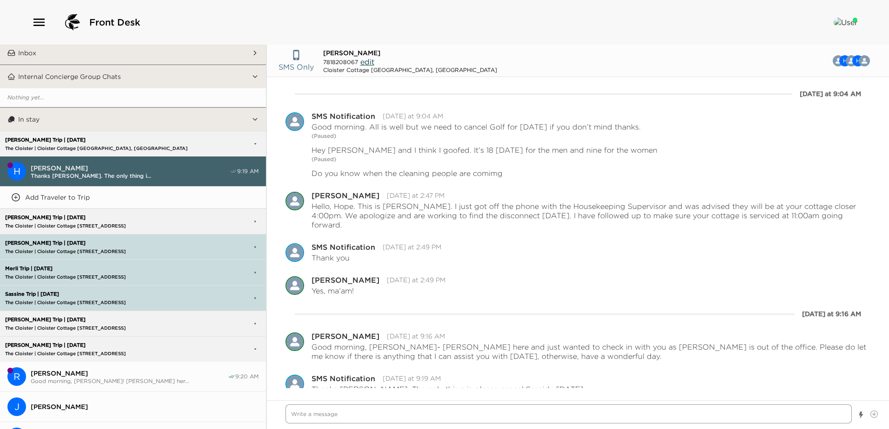
click at [295, 416] on textarea "Write a message" at bounding box center [568, 414] width 566 height 19
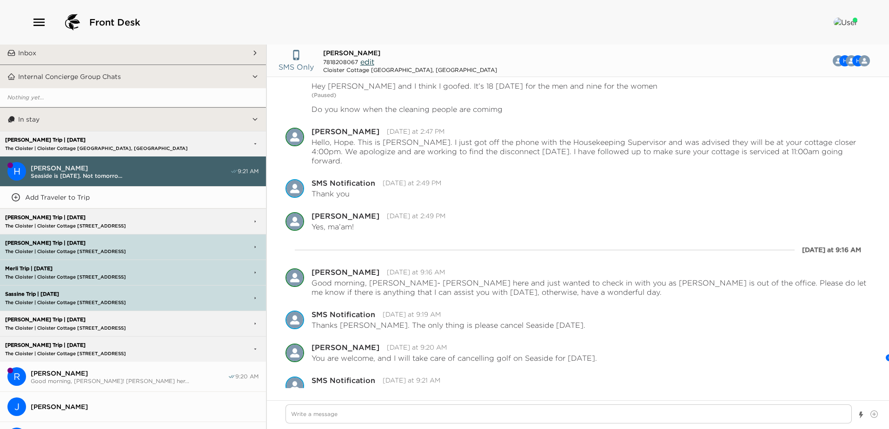
scroll to position [768, 0]
drag, startPoint x: 298, startPoint y: 417, endPoint x: 308, endPoint y: 416, distance: 9.8
click at [298, 417] on textarea "Write a message" at bounding box center [568, 414] width 566 height 19
click at [420, 413] on textarea "My apologies, just realized what day it is...." at bounding box center [568, 414] width 566 height 19
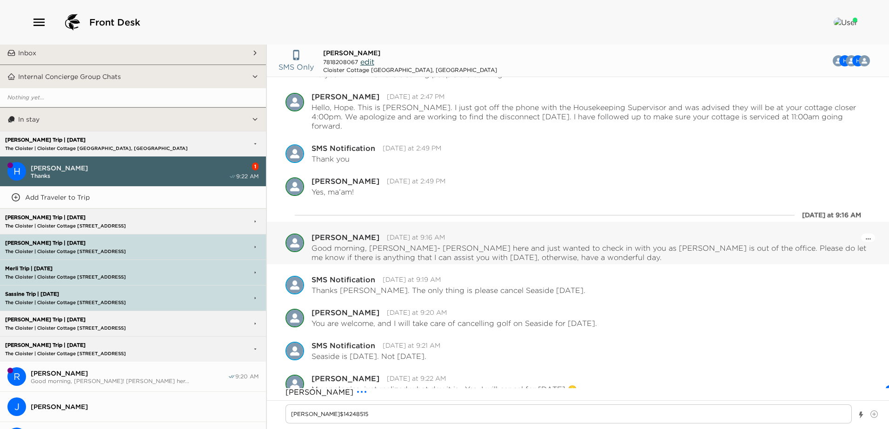
scroll to position [834, 0]
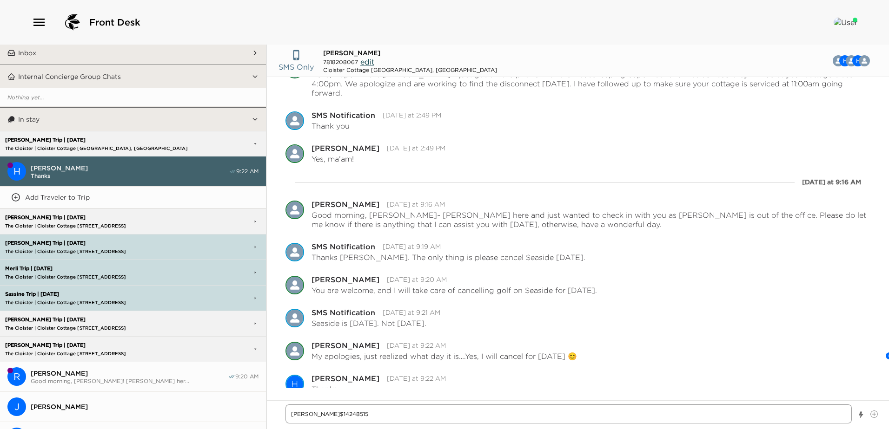
drag, startPoint x: 353, startPoint y: 419, endPoint x: -2, endPoint y: 356, distance: 360.7
click at [0, 356] on html "Front Desk Exclusive Chat Inbox Nothing yet... Internal Concierge Group Chats N…" at bounding box center [444, 214] width 889 height 429
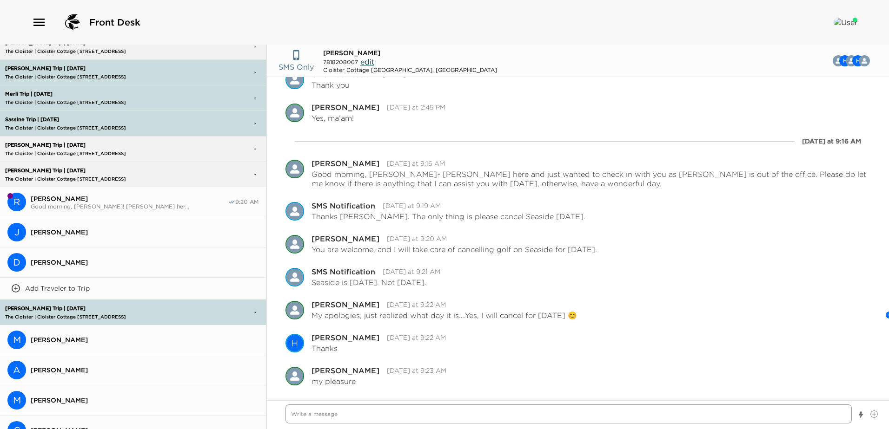
scroll to position [178, 0]
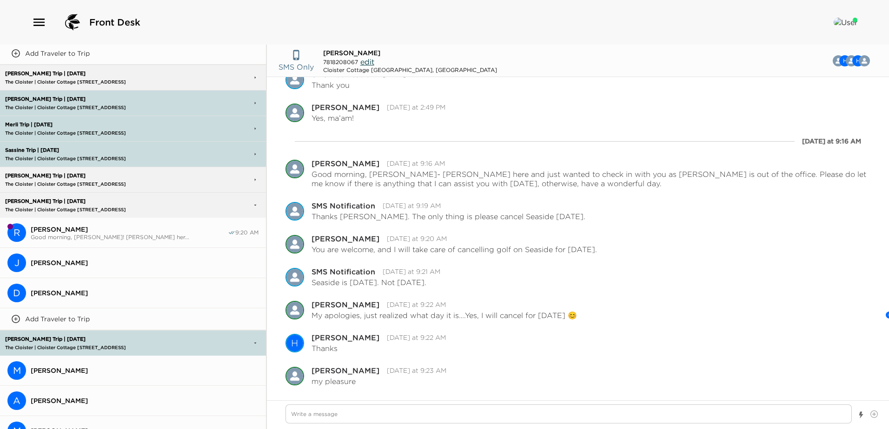
click at [34, 169] on div "[PERSON_NAME] Trip | [DATE] The Cloister | Cloister Cottage [STREET_ADDRESS]" at bounding box center [103, 180] width 201 height 24
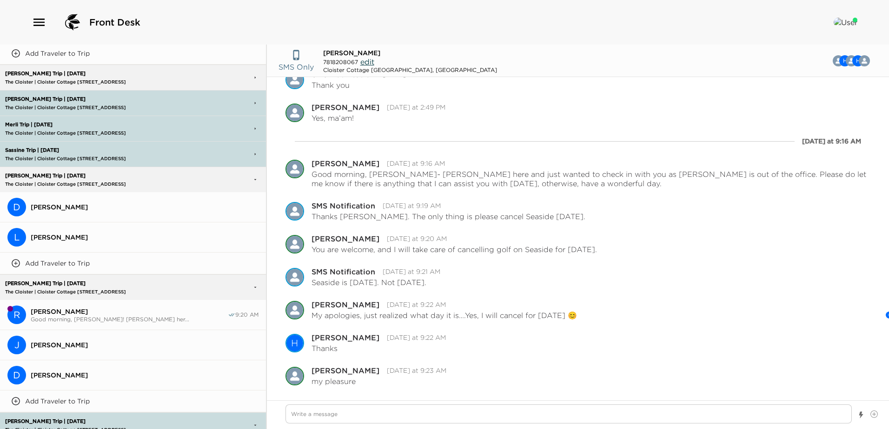
click at [46, 208] on span "[PERSON_NAME]" at bounding box center [145, 207] width 228 height 8
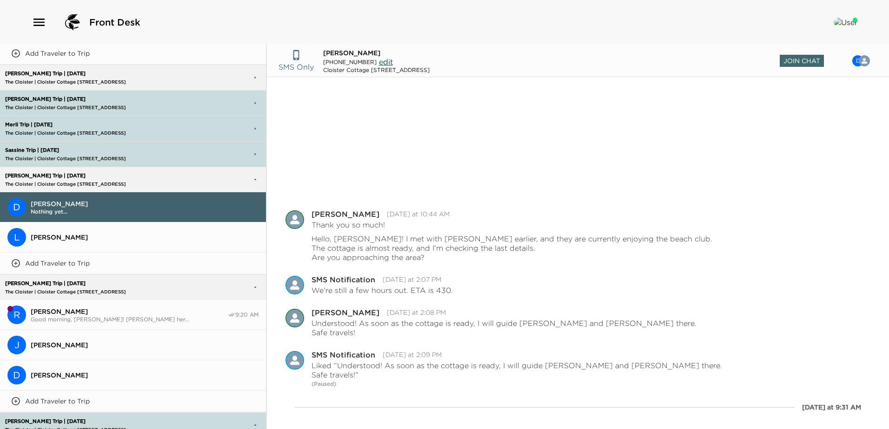
scroll to position [131, 0]
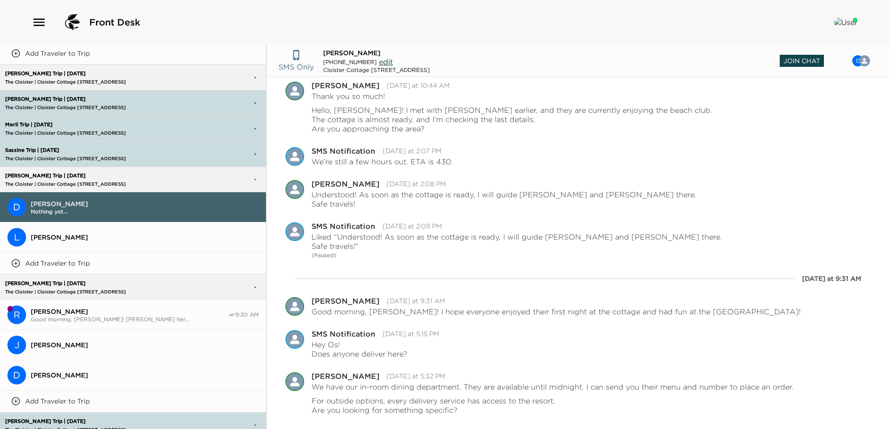
click at [802, 62] on span "Join Chat" at bounding box center [801, 61] width 44 height 12
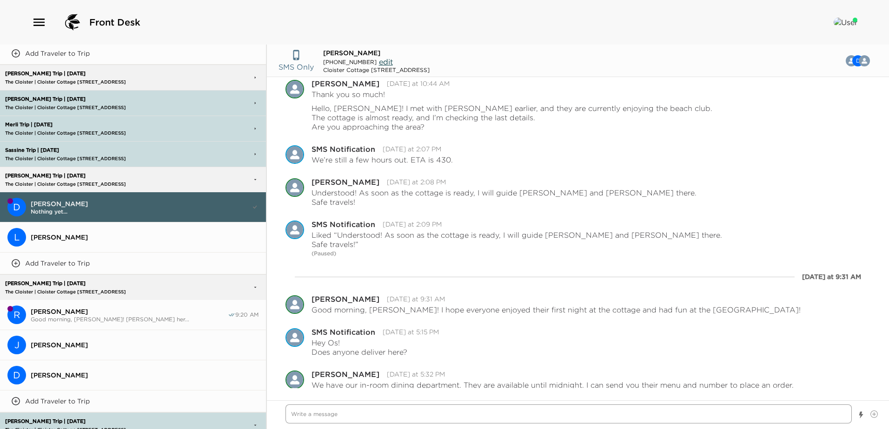
click at [297, 416] on textarea "Write a message" at bounding box center [568, 414] width 566 height 19
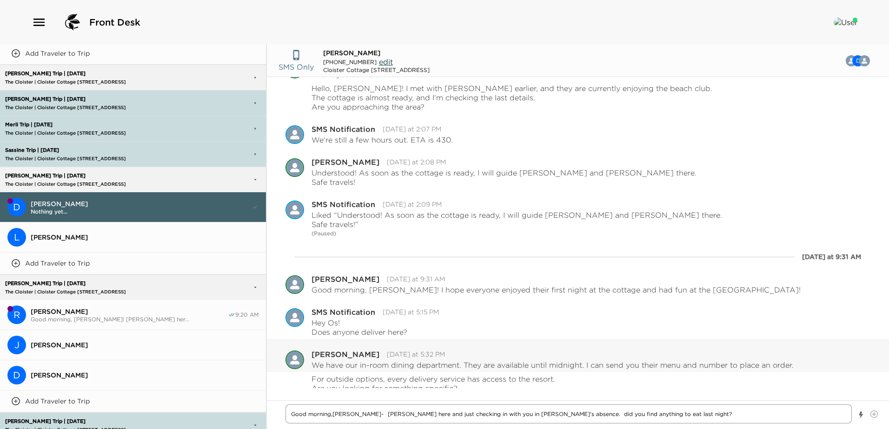
scroll to position [159, 0]
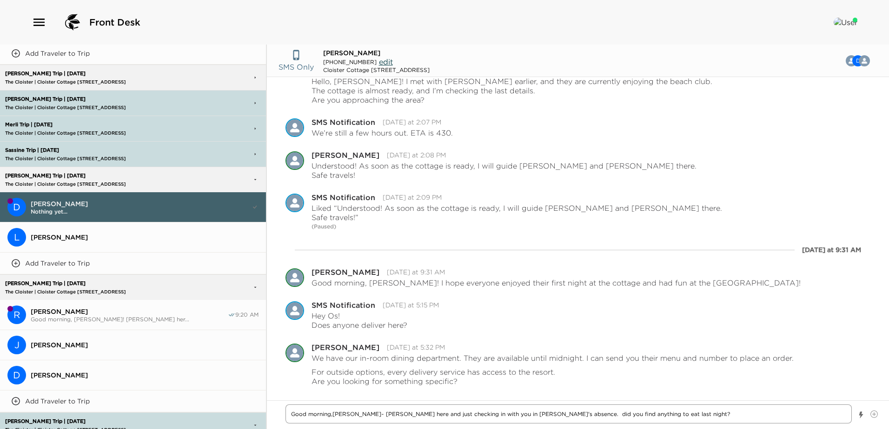
click at [657, 412] on textarea "Good morning,[PERSON_NAME]~ [PERSON_NAME] here and just checking in with you in…" at bounding box center [568, 414] width 566 height 19
click at [647, 416] on textarea "Good morning, [PERSON_NAME]~ [PERSON_NAME] here and just checking in with you i…" at bounding box center [568, 414] width 566 height 19
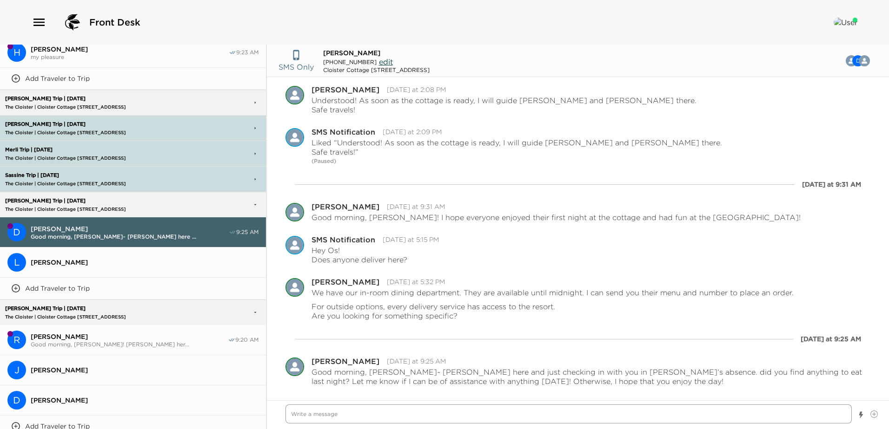
scroll to position [132, 0]
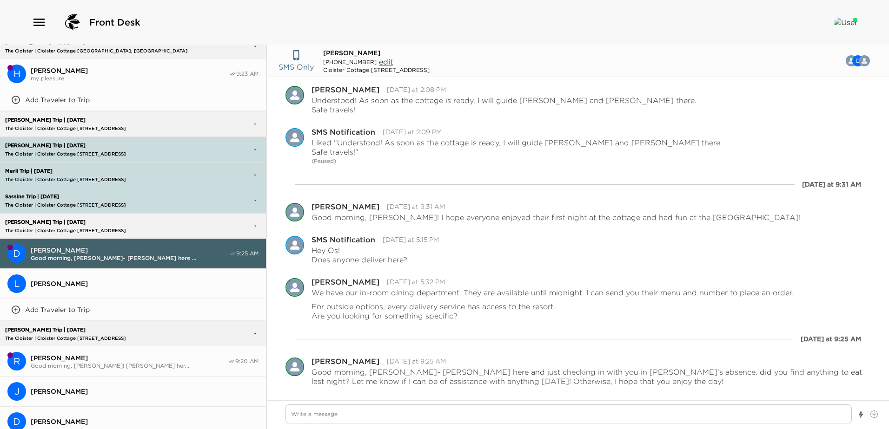
click at [62, 119] on p "[PERSON_NAME] Trip | [DATE]" at bounding box center [103, 120] width 201 height 6
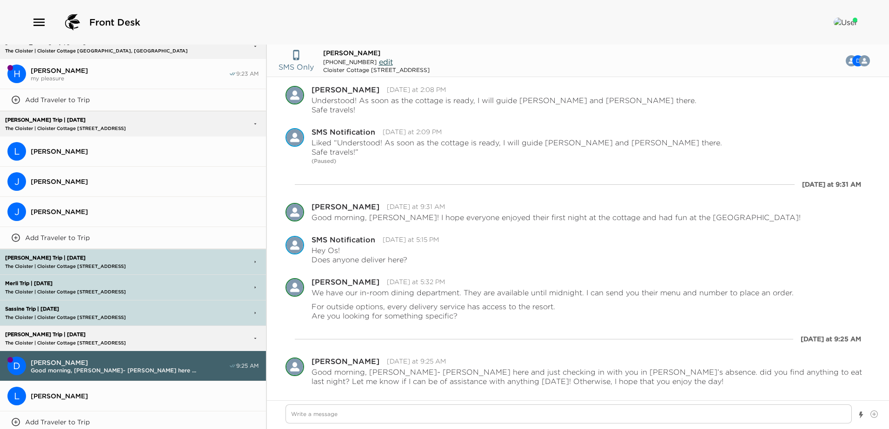
click at [92, 150] on span "[PERSON_NAME]" at bounding box center [145, 151] width 228 height 8
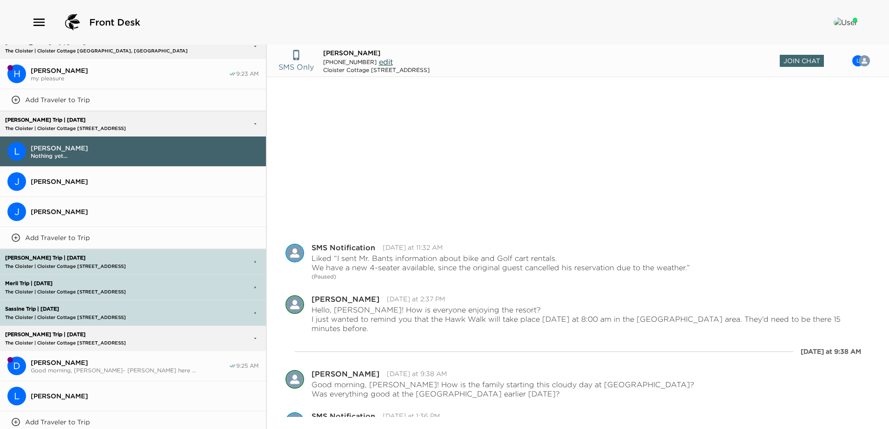
scroll to position [183, 0]
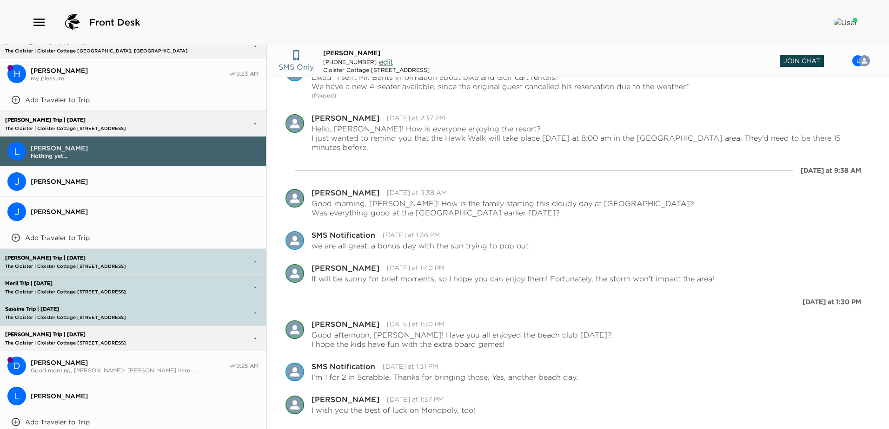
click at [801, 60] on span "Join Chat" at bounding box center [801, 61] width 44 height 12
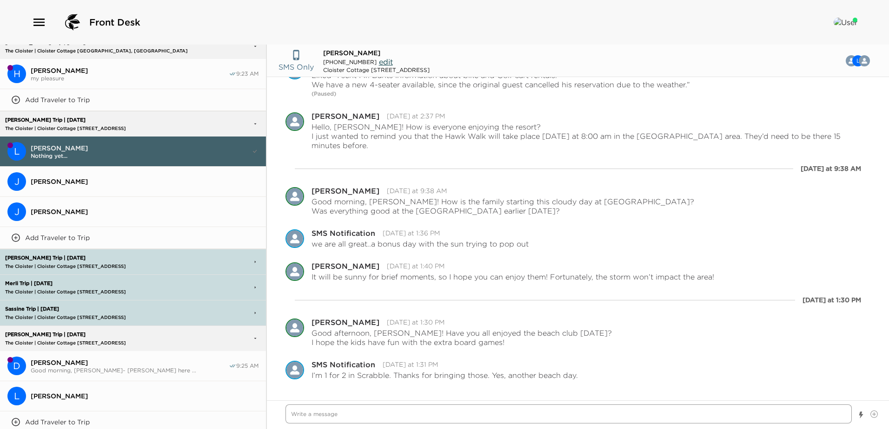
click at [296, 416] on textarea "Write a message" at bounding box center [568, 414] width 566 height 19
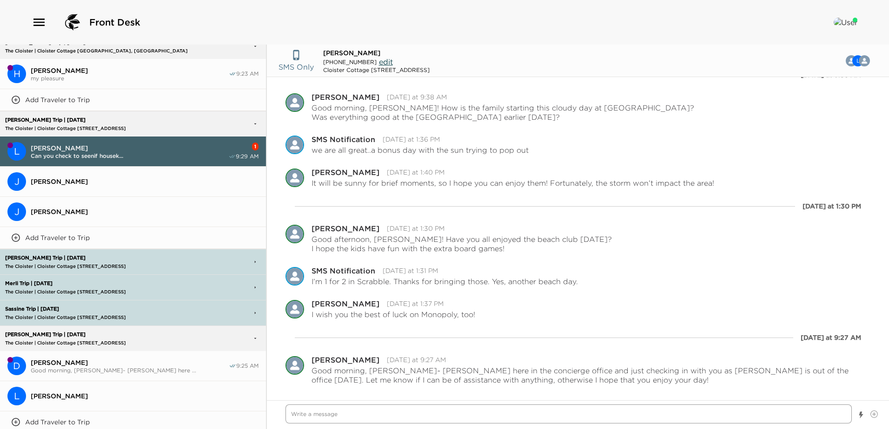
scroll to position [310, 0]
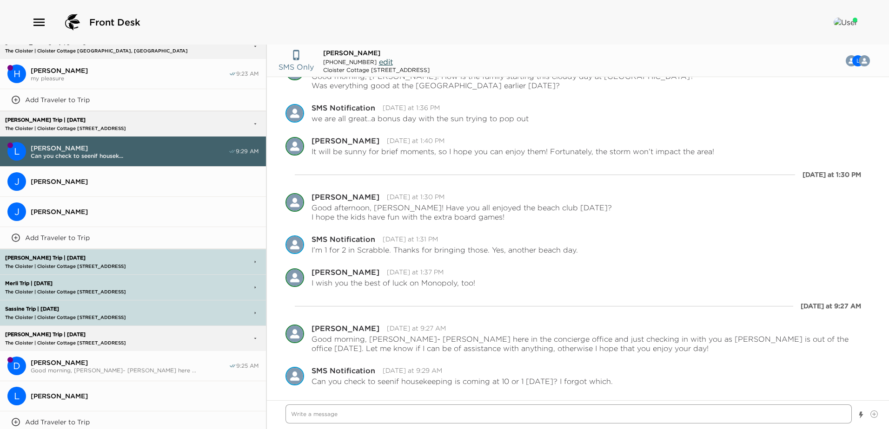
click at [295, 418] on textarea "Write a message" at bounding box center [568, 414] width 566 height 19
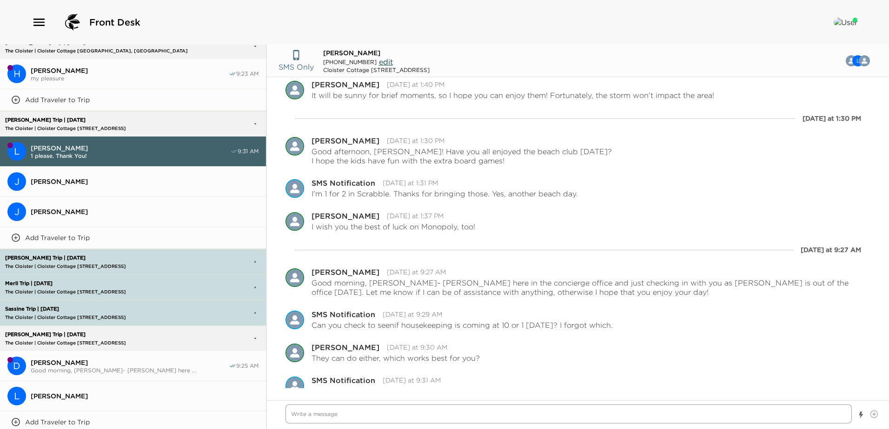
scroll to position [376, 0]
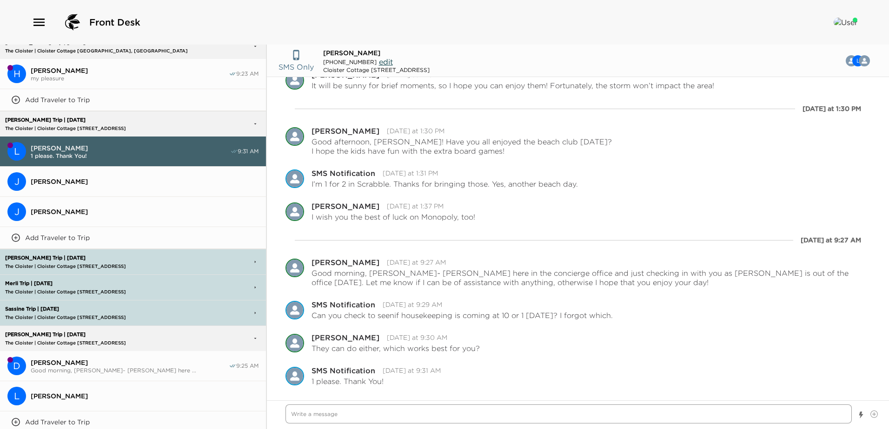
click at [312, 411] on textarea "Write a message" at bounding box center [568, 414] width 566 height 19
click at [297, 417] on textarea "Write a message" at bounding box center [568, 414] width 566 height 19
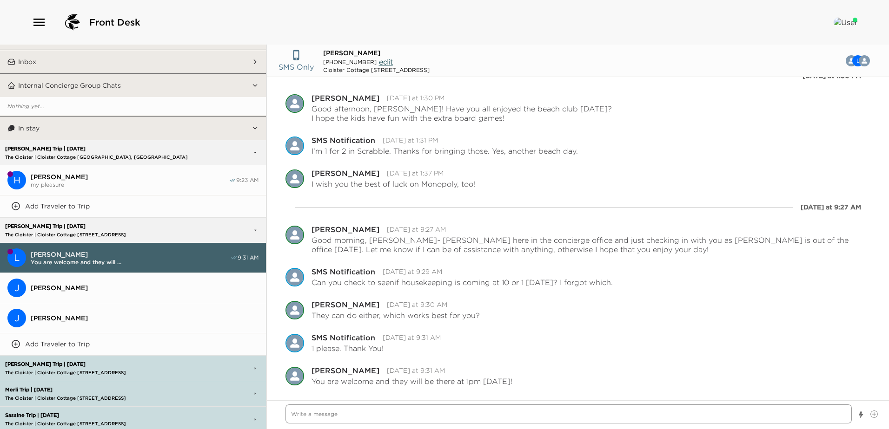
scroll to position [0, 0]
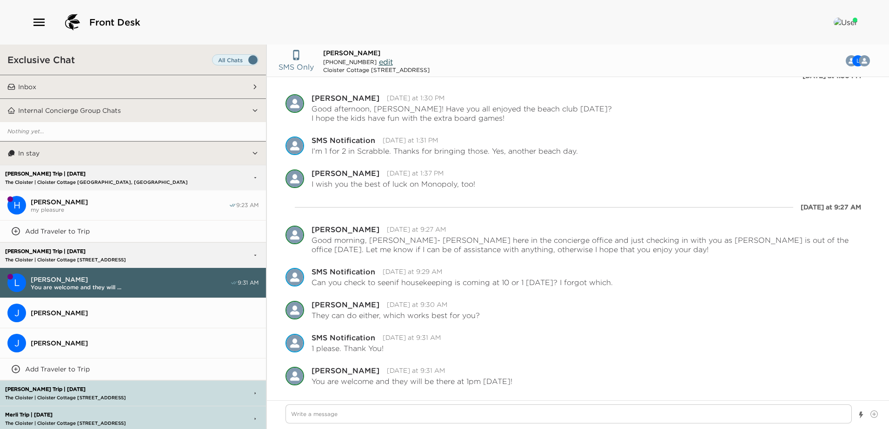
click at [95, 174] on p "[PERSON_NAME] Trip | [DATE]" at bounding box center [103, 174] width 201 height 6
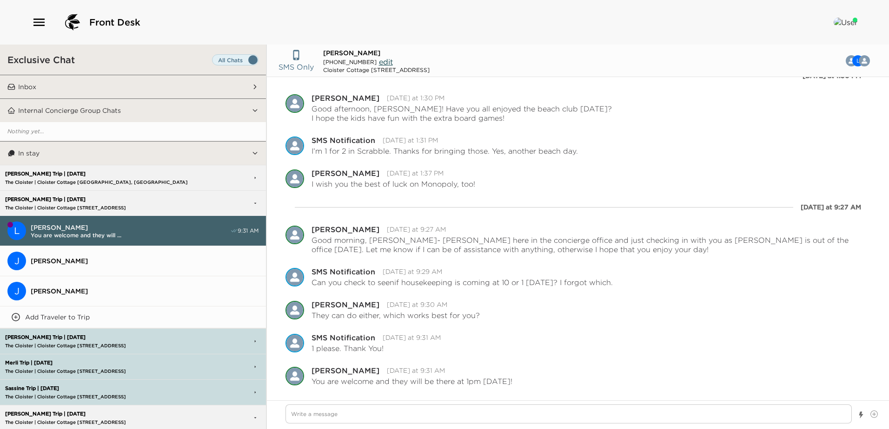
click at [99, 175] on p "[PERSON_NAME] Trip | [DATE]" at bounding box center [103, 174] width 201 height 6
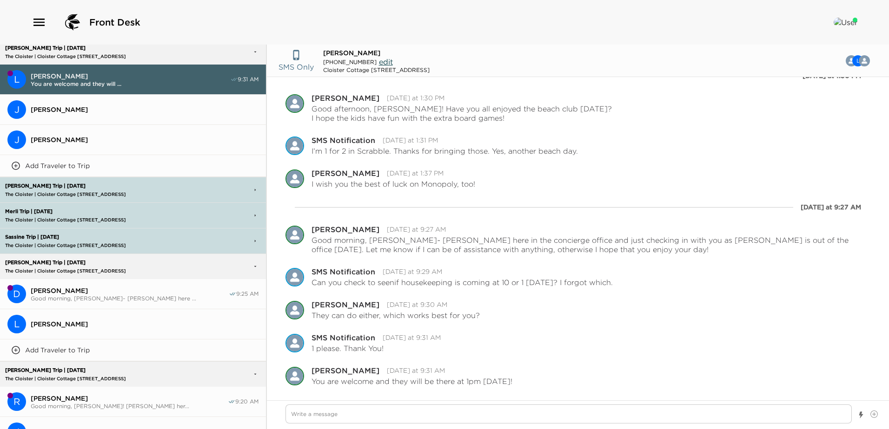
scroll to position [232, 0]
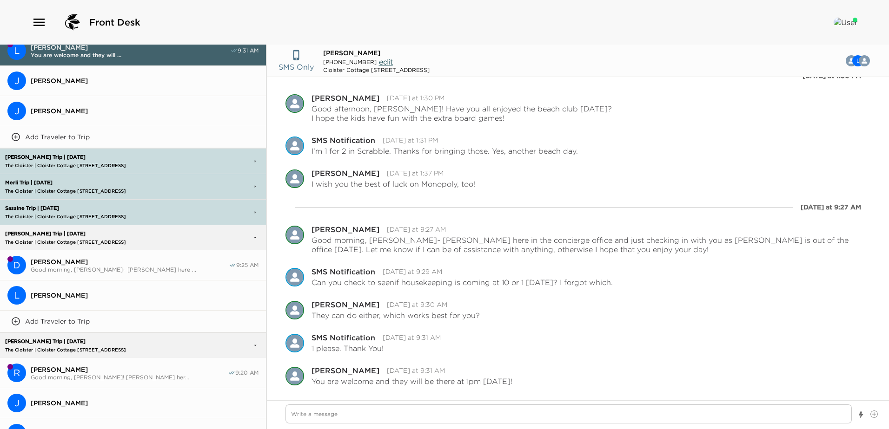
click at [49, 208] on p "Sassine Trip | [DATE]" at bounding box center [103, 208] width 201 height 6
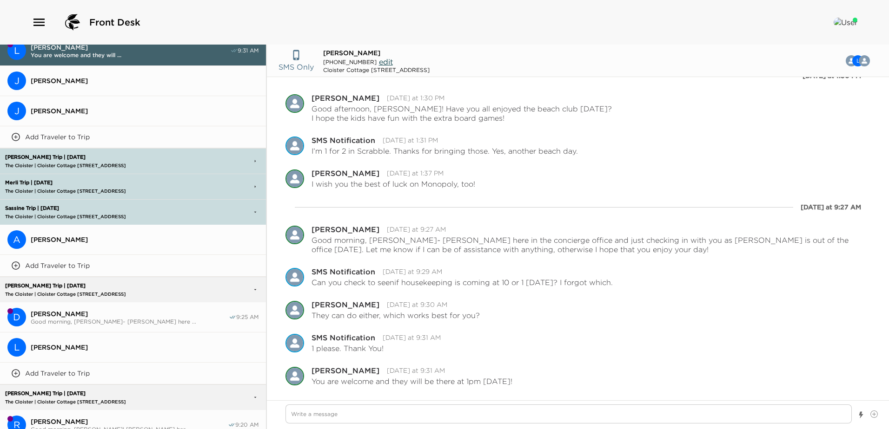
click at [72, 237] on span "[PERSON_NAME]" at bounding box center [145, 240] width 228 height 8
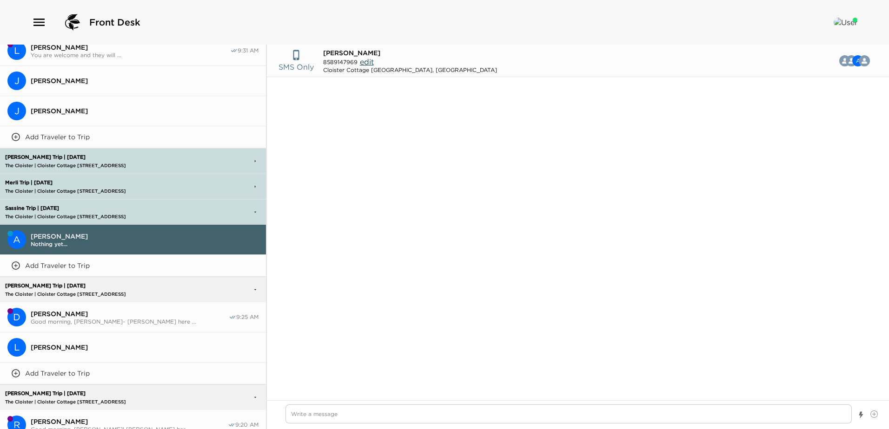
scroll to position [785, 0]
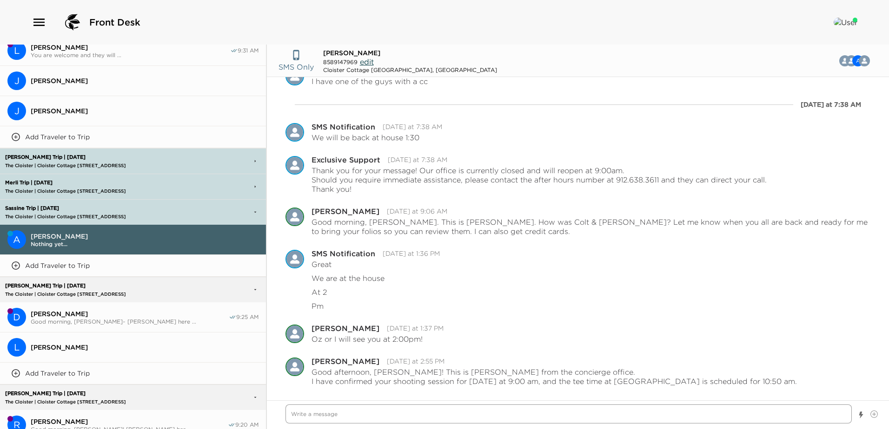
drag, startPoint x: 296, startPoint y: 416, endPoint x: 783, endPoint y: 420, distance: 486.6
click at [301, 416] on textarea "Write a message" at bounding box center [568, 414] width 566 height 19
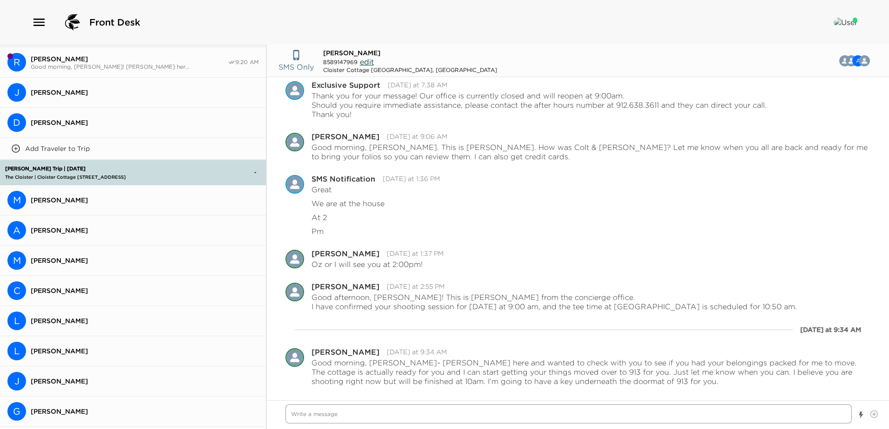
scroll to position [604, 0]
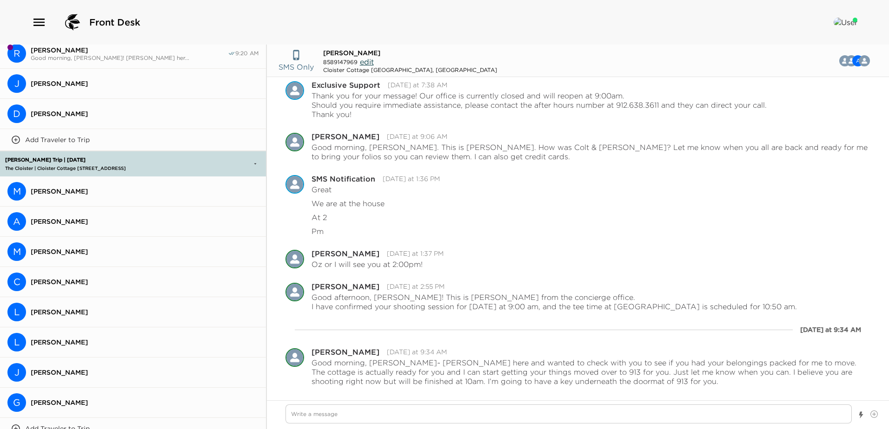
click at [45, 187] on span "[PERSON_NAME]" at bounding box center [145, 191] width 228 height 8
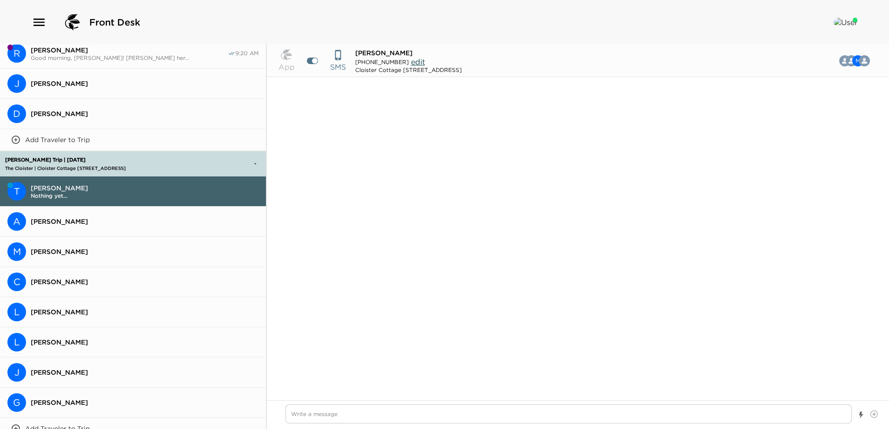
scroll to position [519, 0]
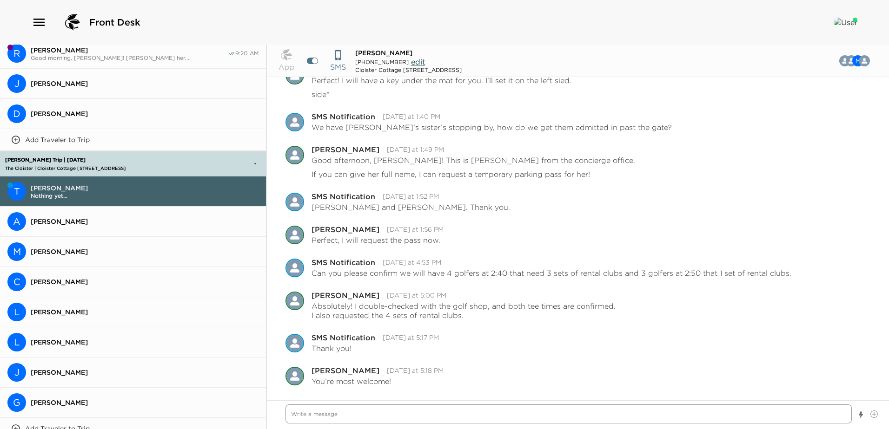
click at [302, 412] on textarea "Write a message" at bounding box center [568, 414] width 566 height 19
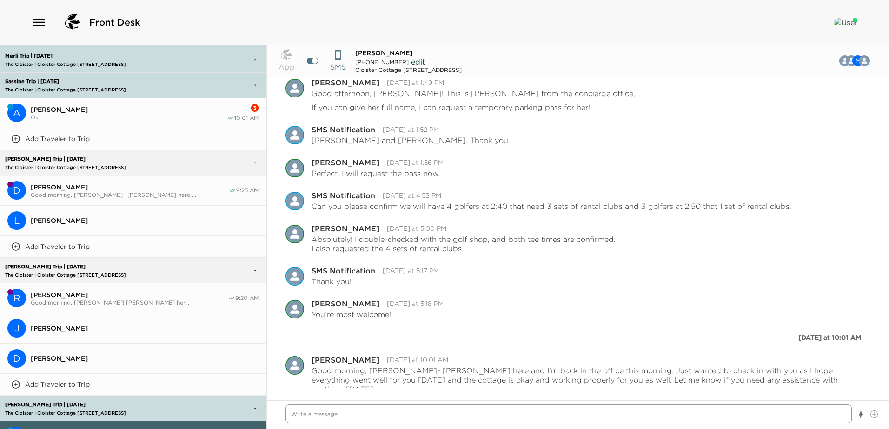
scroll to position [283, 0]
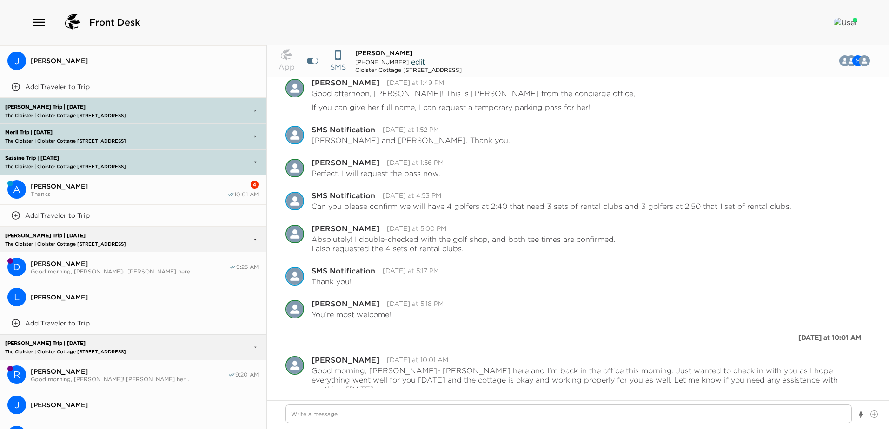
click at [97, 191] on span "Thanks" at bounding box center [129, 194] width 196 height 7
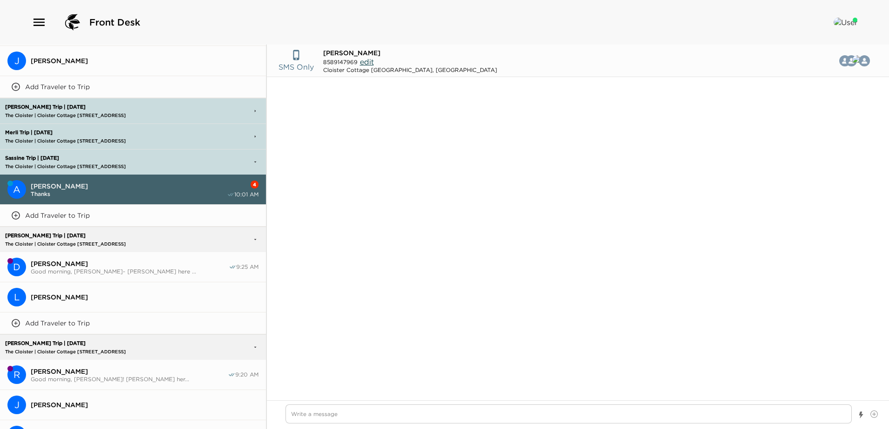
scroll to position [556, 0]
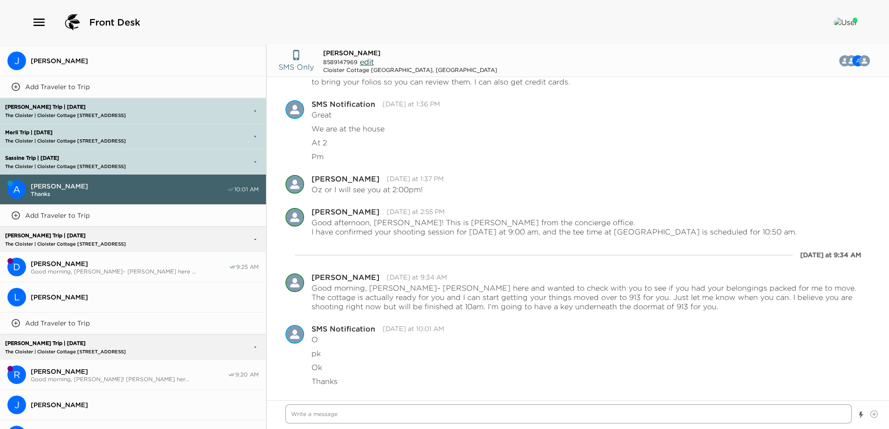
click at [304, 415] on textarea "Write a message" at bounding box center [568, 414] width 566 height 19
